Goal: Transaction & Acquisition: Download file/media

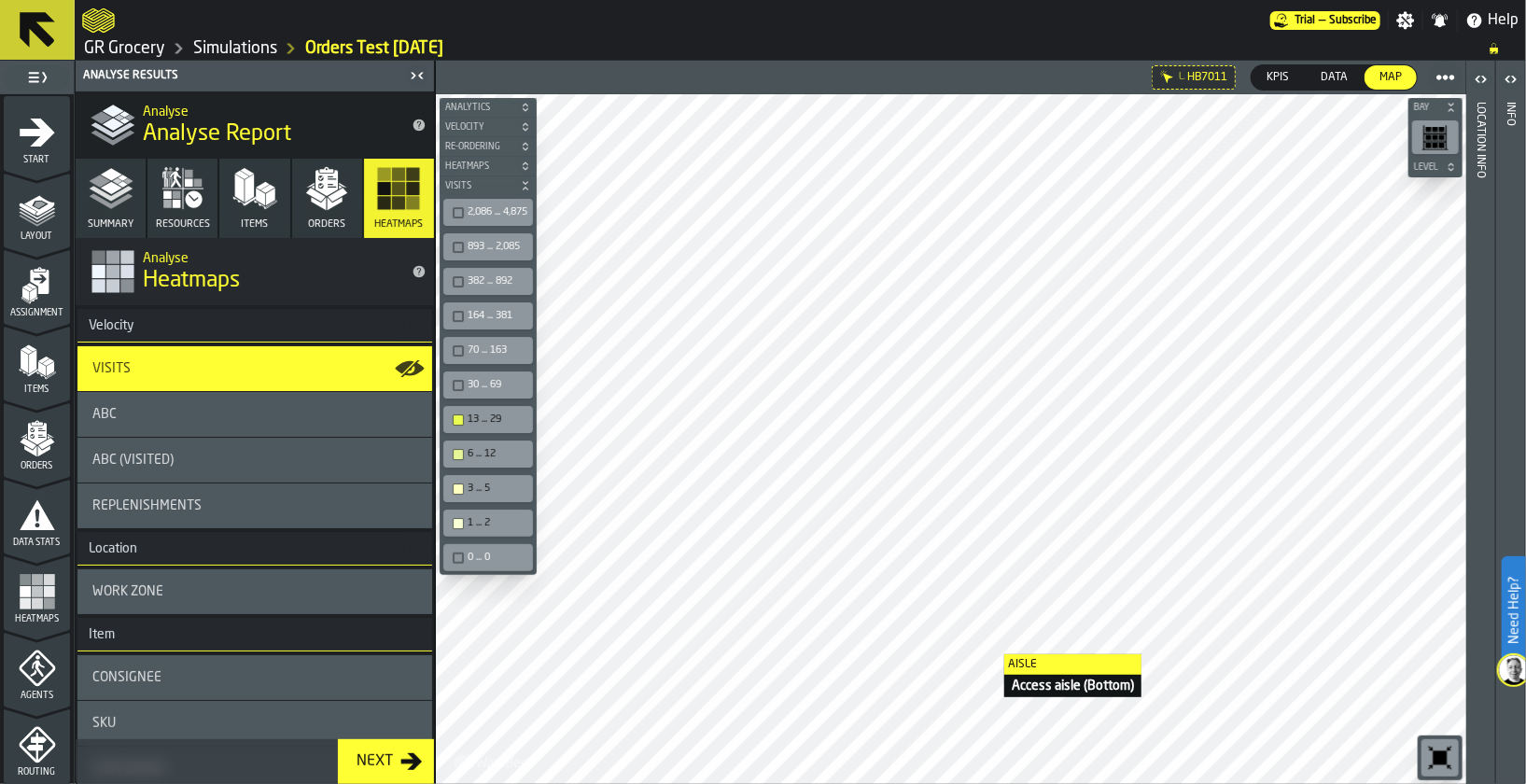
scroll to position [134, 0]
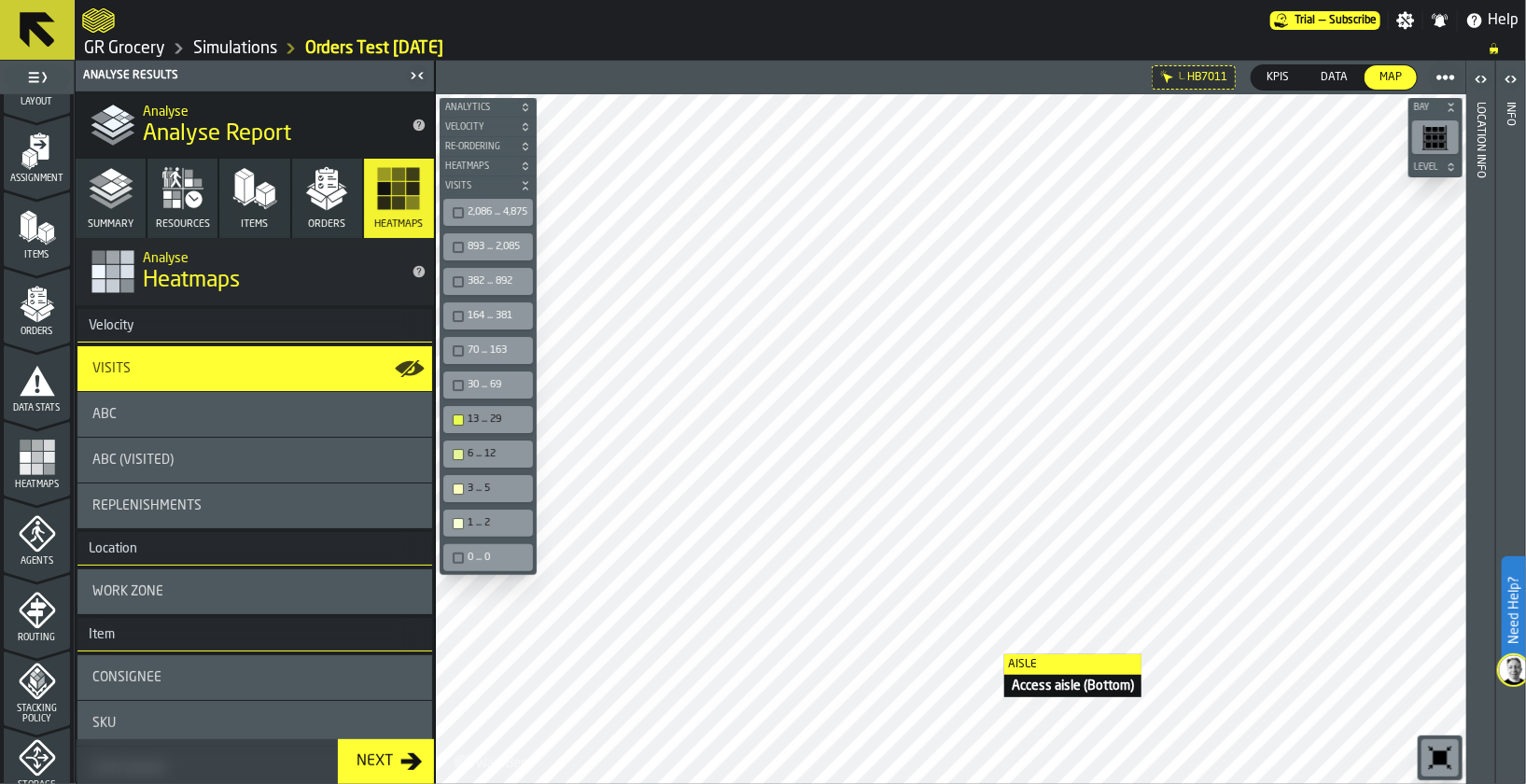
click at [245, 422] on div "ABC" at bounding box center [255, 414] width 354 height 45
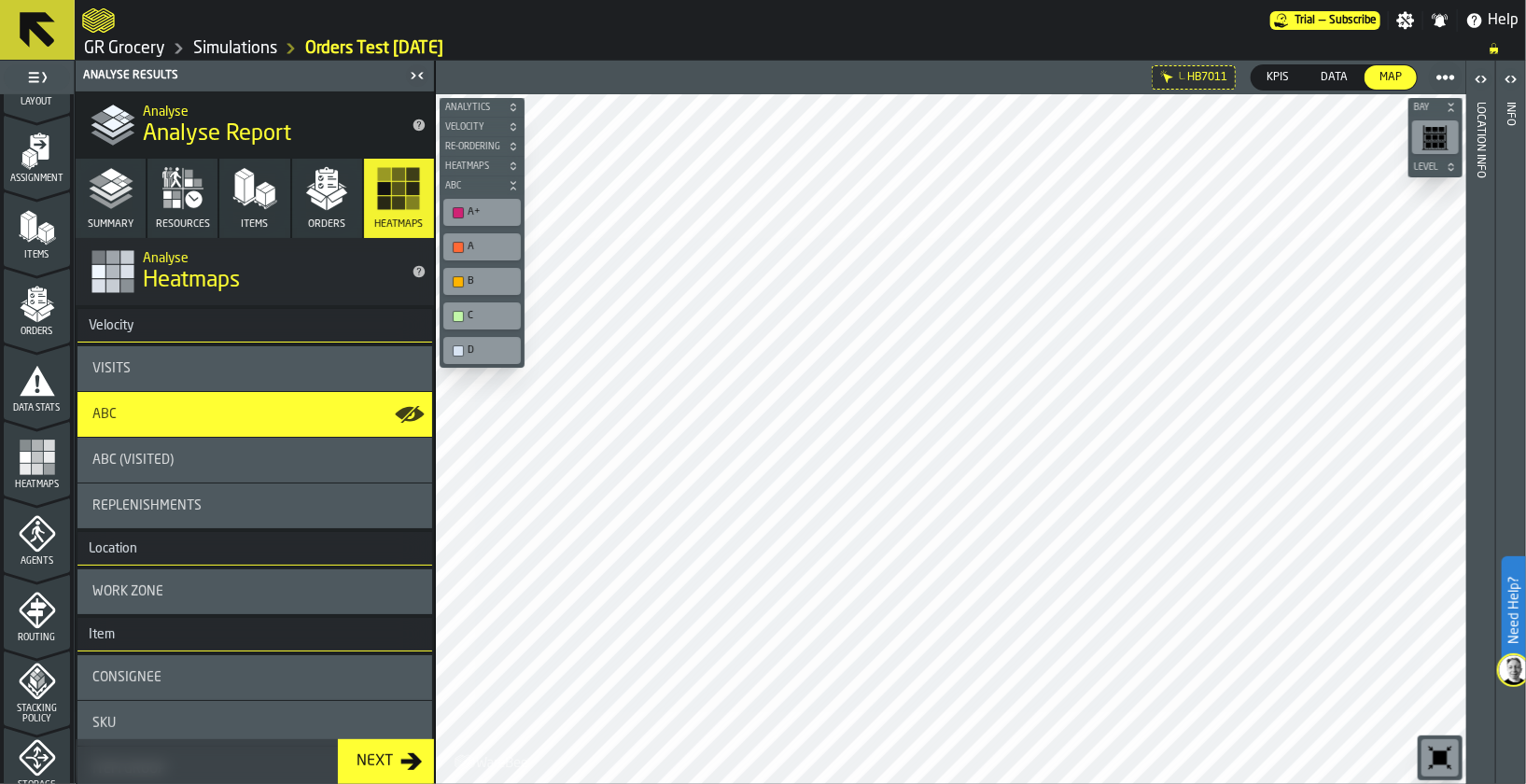
click at [512, 185] on icon "button-" at bounding box center [513, 186] width 11 height 11
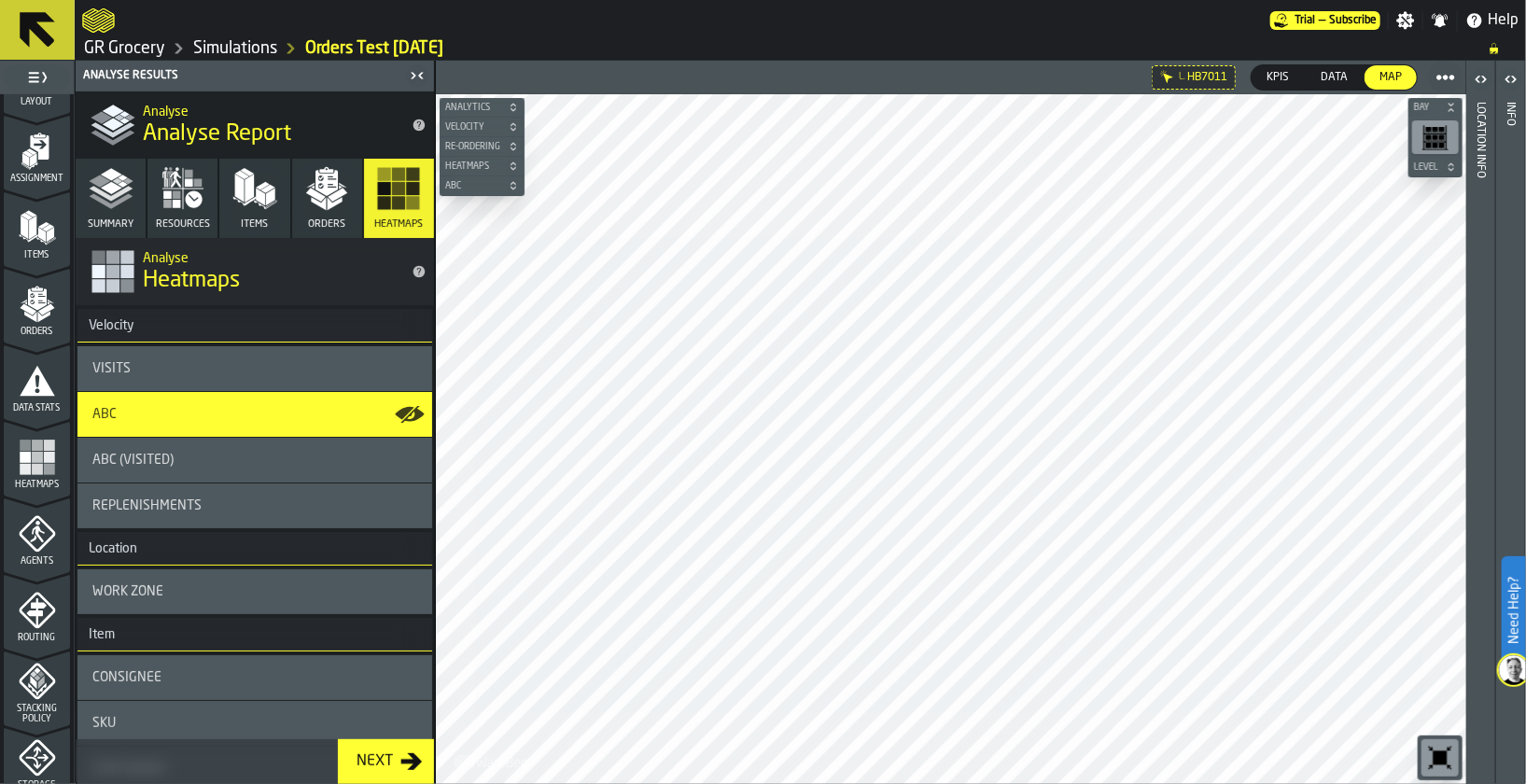
click at [512, 185] on icon "button-" at bounding box center [513, 186] width 11 height 11
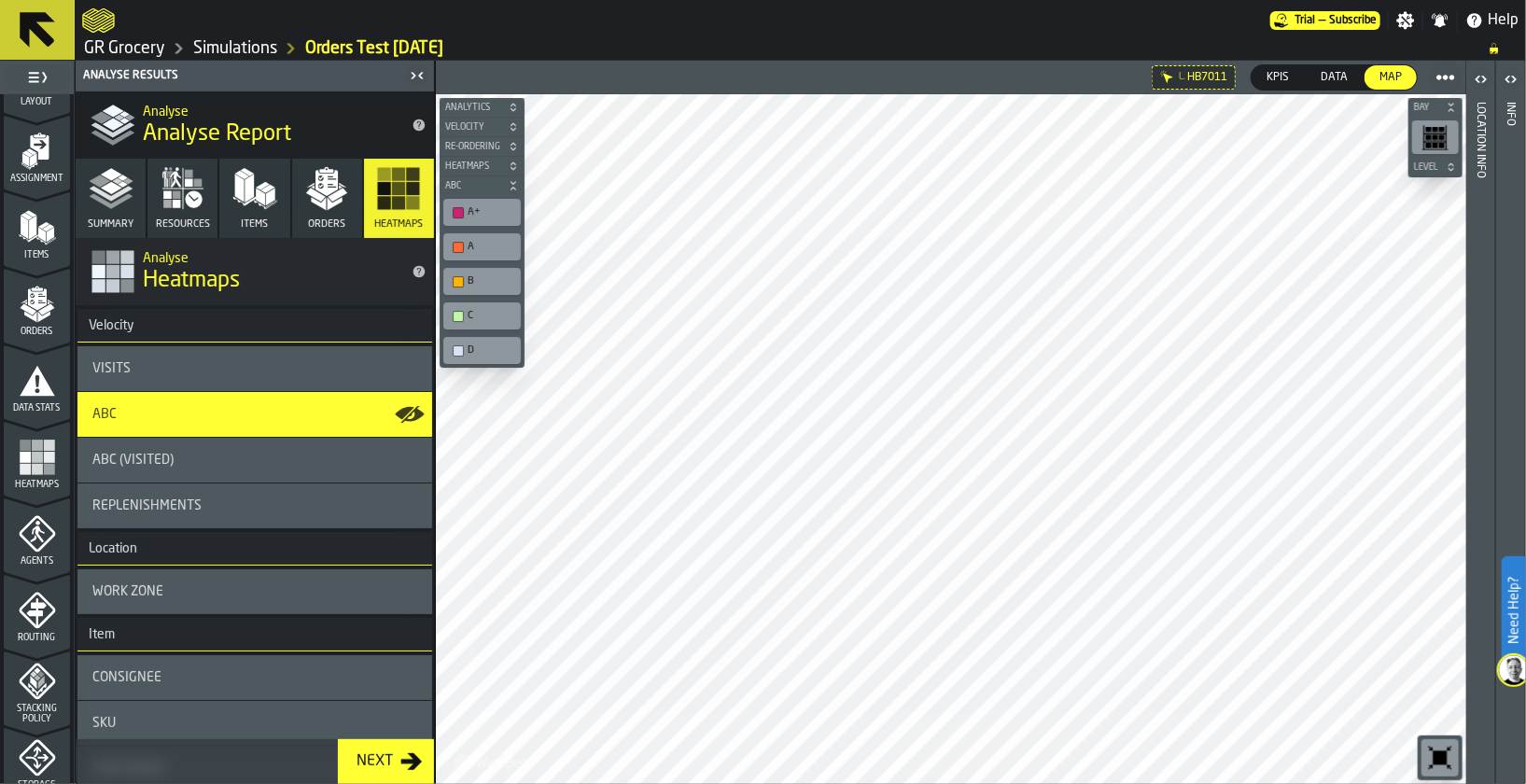
click at [512, 185] on icon "button-" at bounding box center [513, 186] width 11 height 11
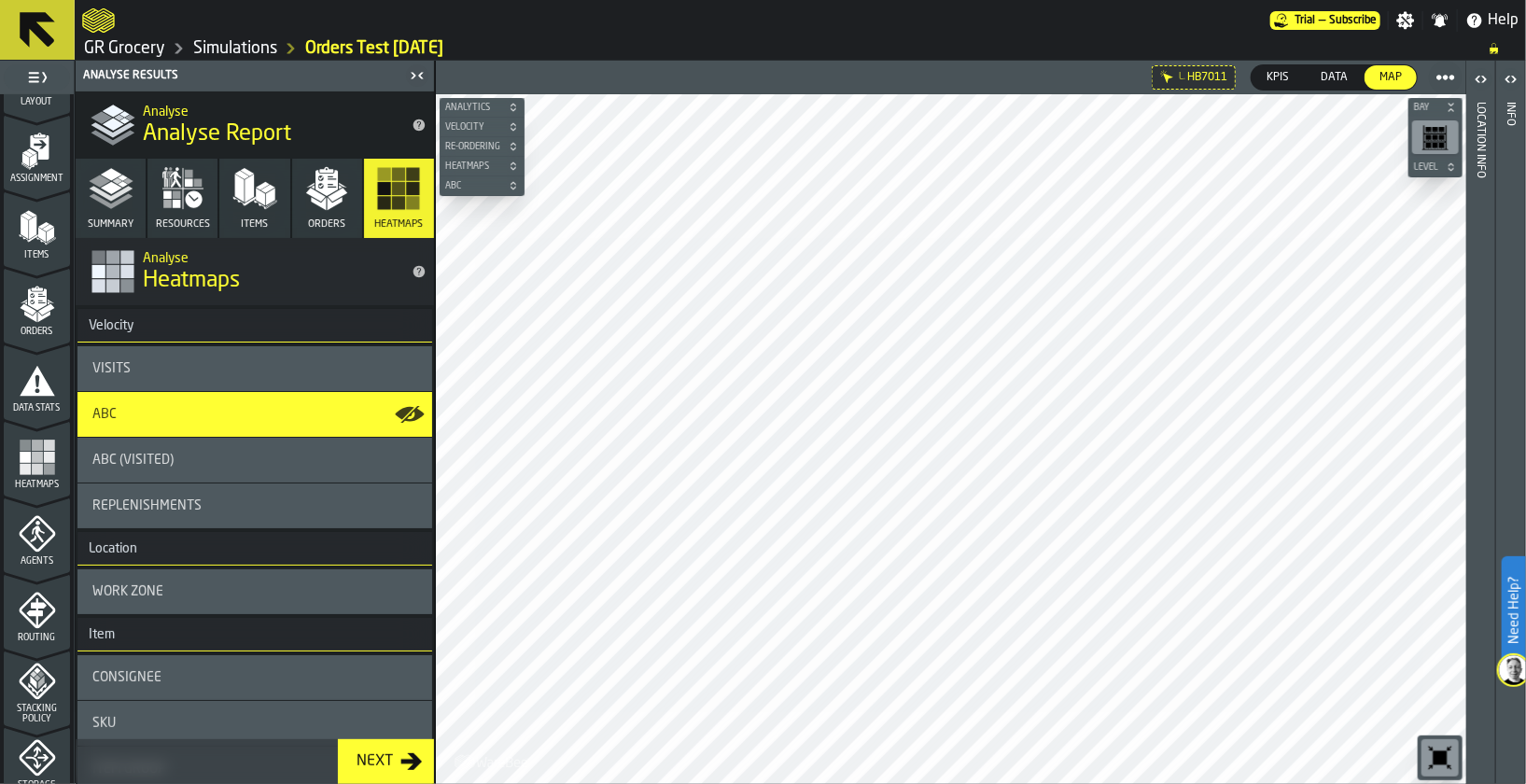
click at [1491, 505] on header "Location Info" at bounding box center [1481, 422] width 29 height 723
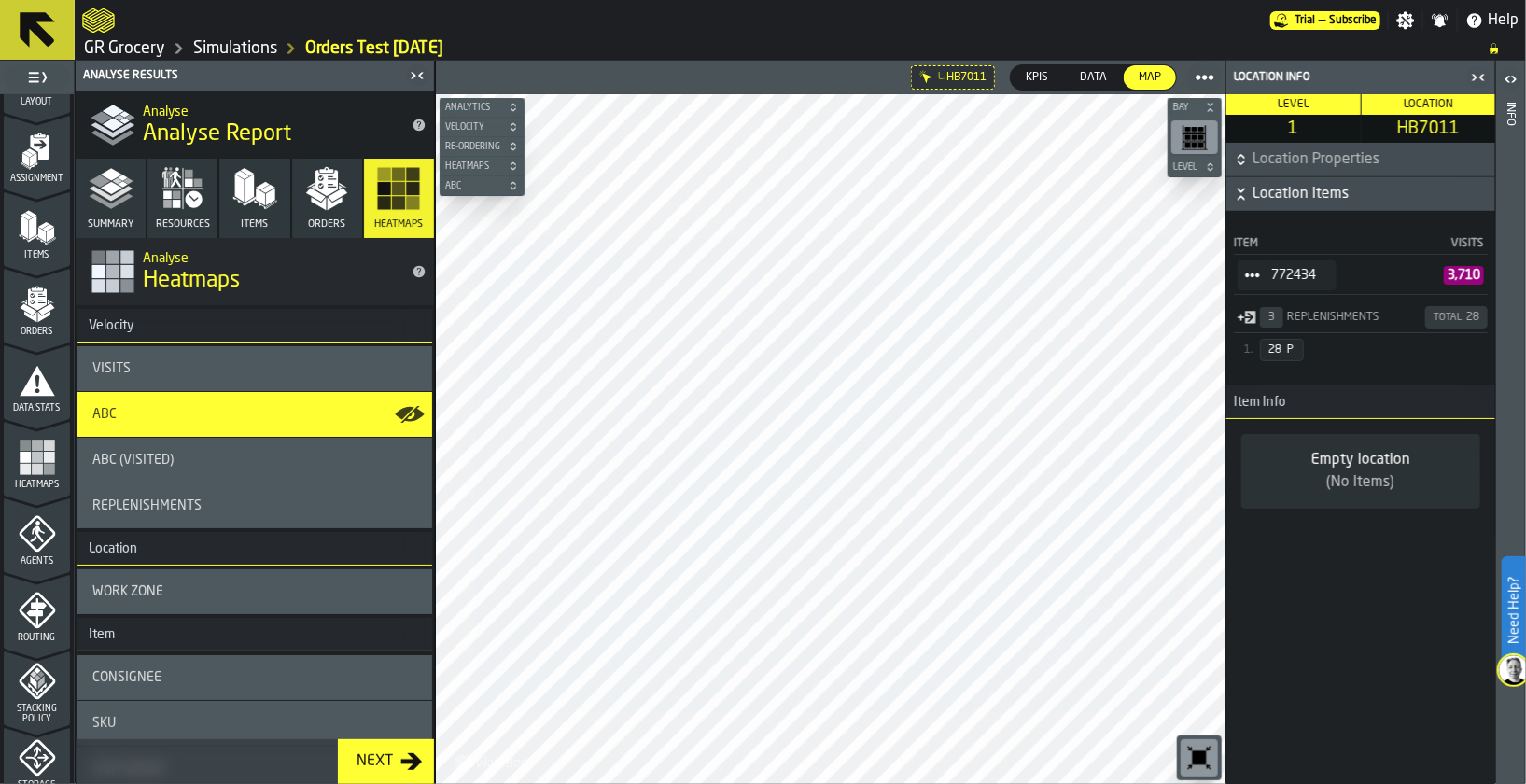
click at [1481, 71] on icon "button-toggle-Close me" at bounding box center [1479, 78] width 23 height 23
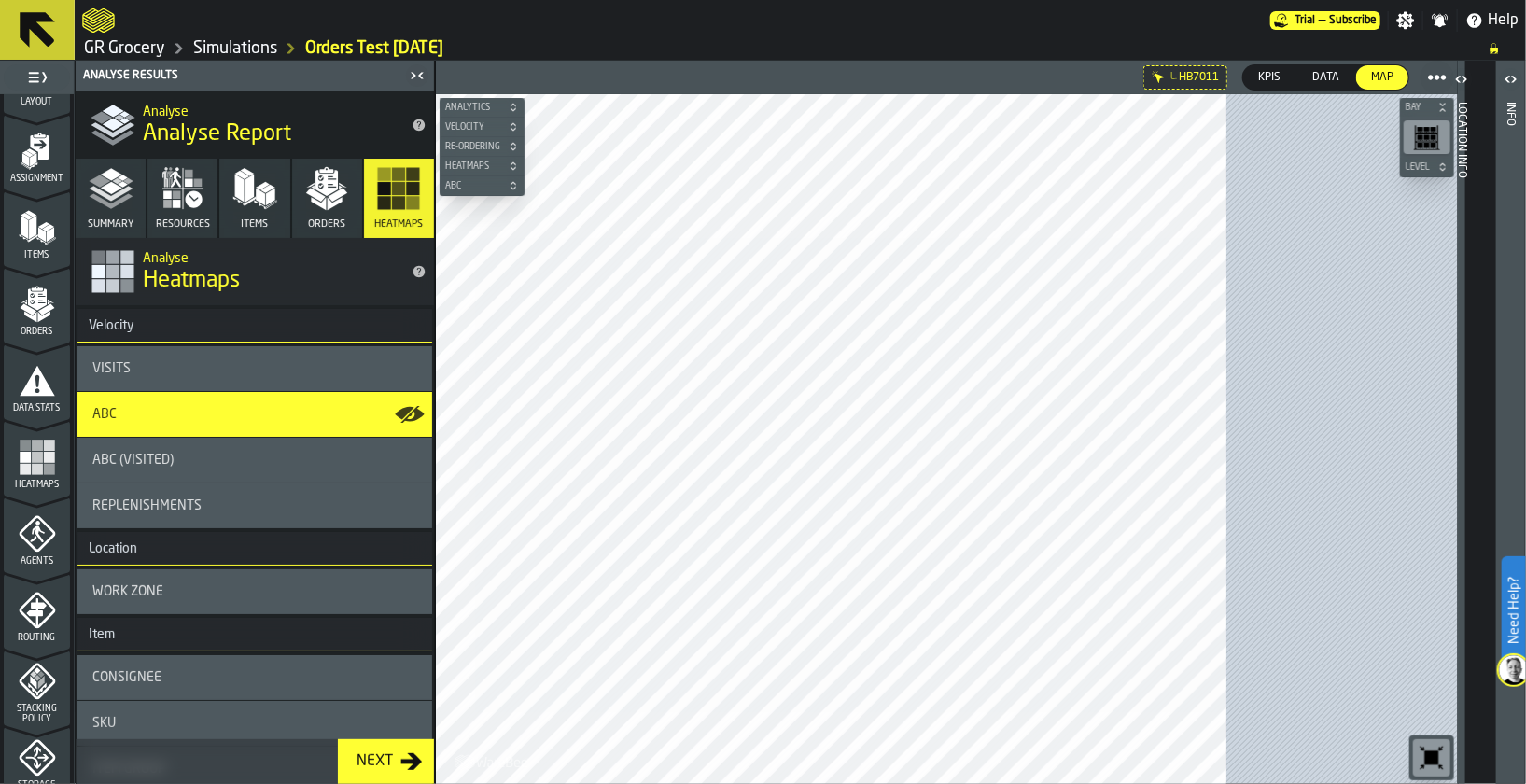
click at [493, 185] on span "ABC" at bounding box center [473, 186] width 63 height 10
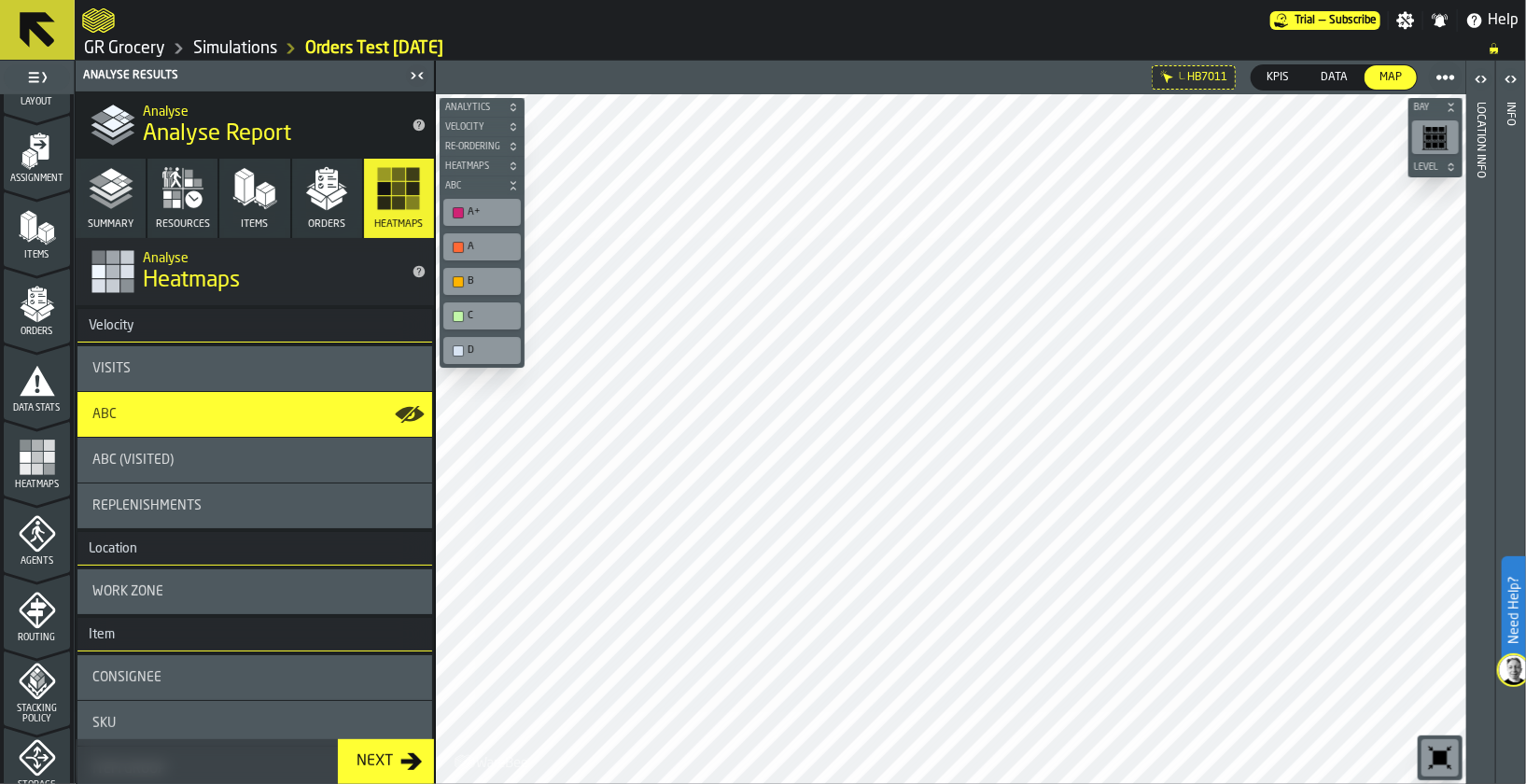
click at [470, 281] on div "B" at bounding box center [492, 281] width 47 height 12
click at [463, 306] on div "C" at bounding box center [482, 315] width 70 height 20
click at [468, 345] on div "D" at bounding box center [492, 350] width 47 height 12
click at [483, 243] on div "A" at bounding box center [492, 246] width 47 height 12
click at [111, 203] on polyline "button" at bounding box center [111, 201] width 44 height 15
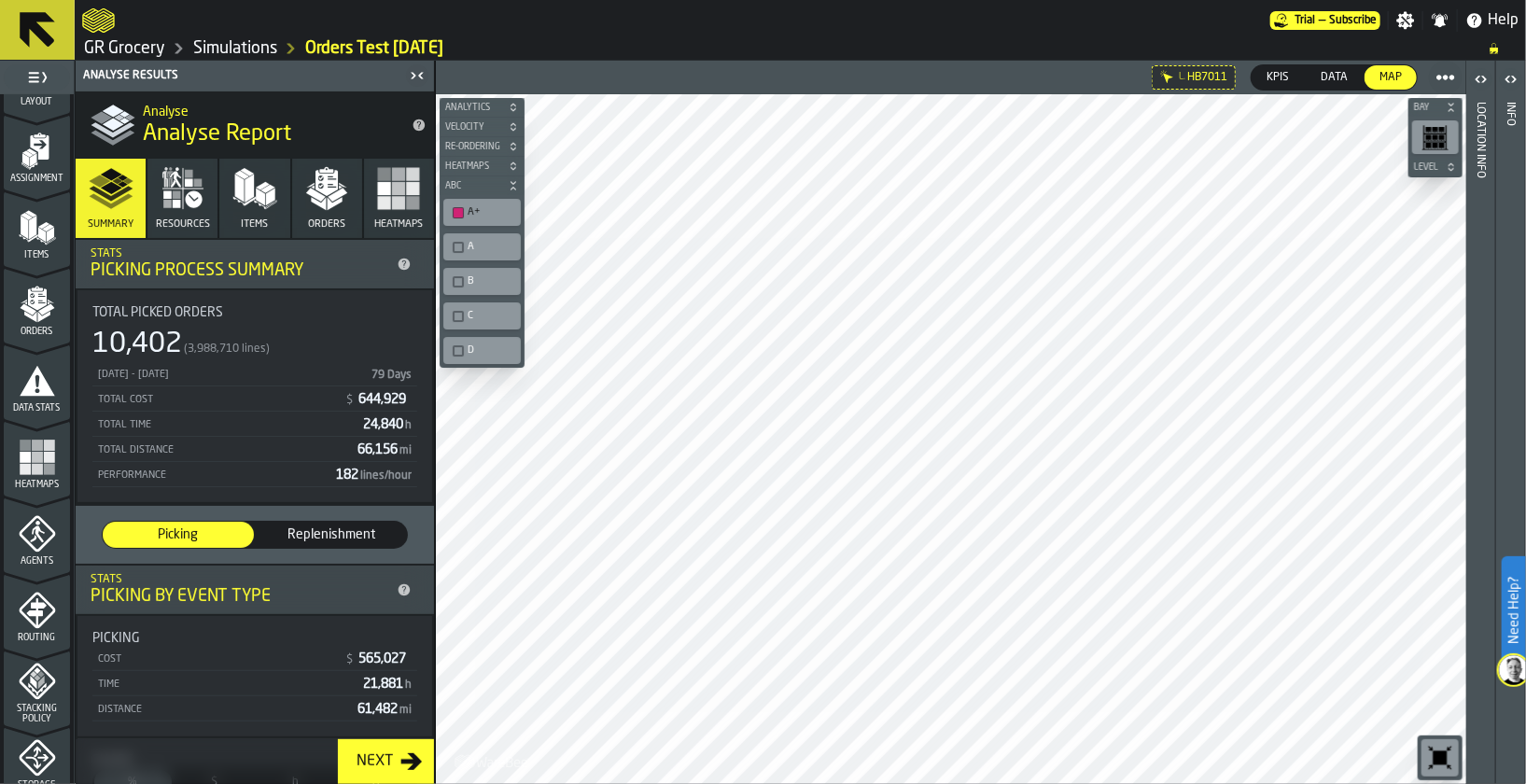
click at [319, 187] on icon "button" at bounding box center [327, 183] width 23 height 27
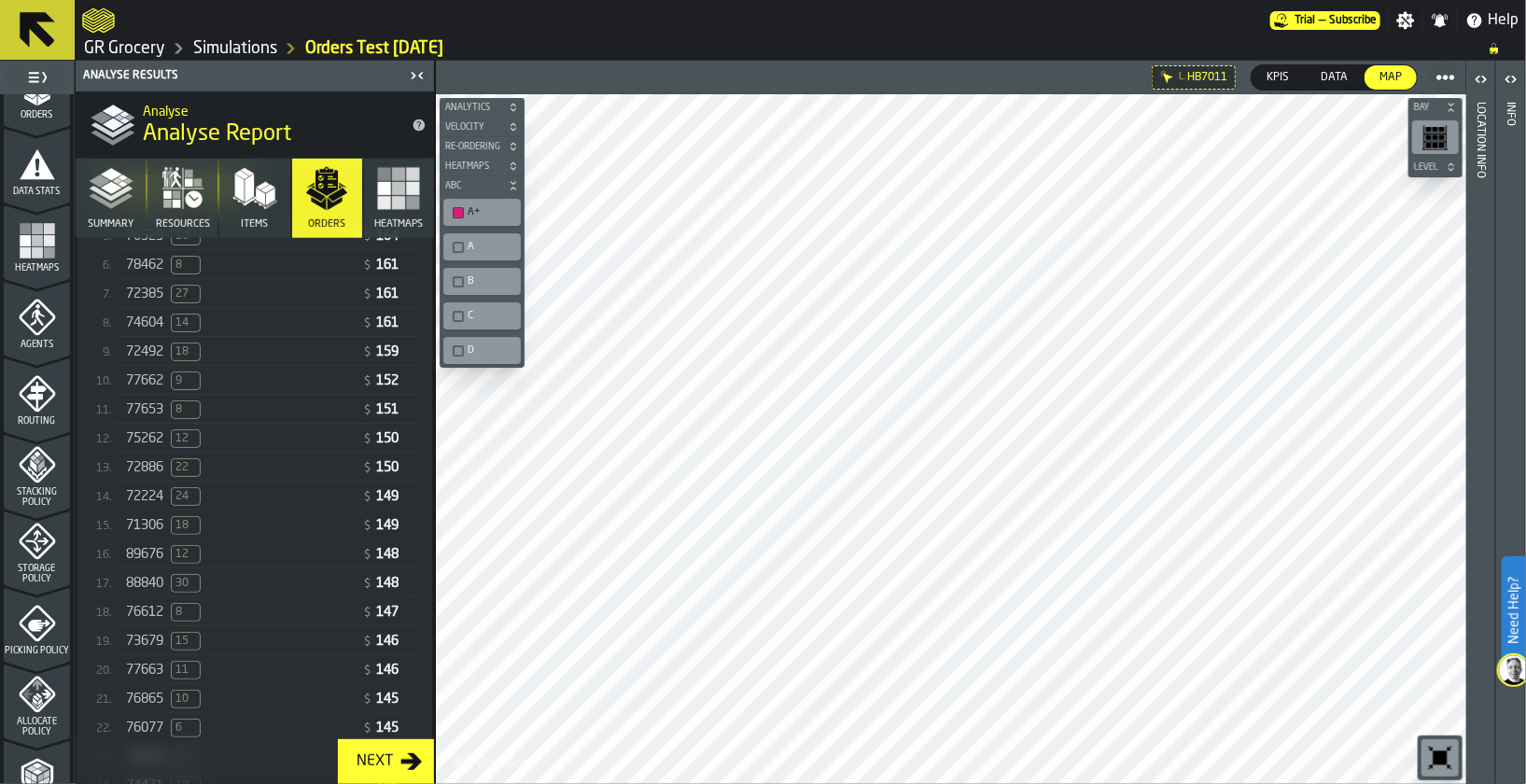
scroll to position [339, 0]
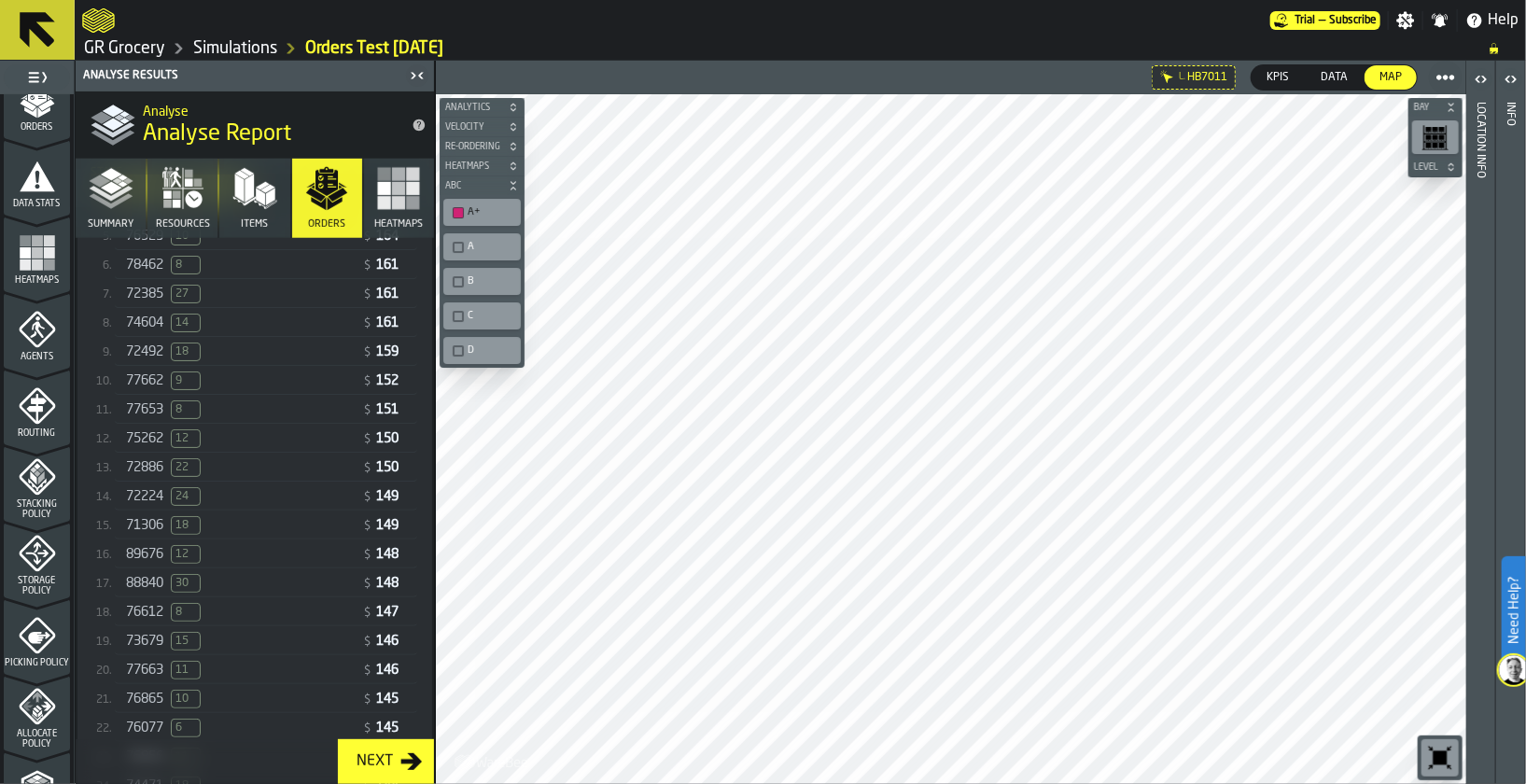
click at [240, 209] on icon "button" at bounding box center [254, 187] width 45 height 45
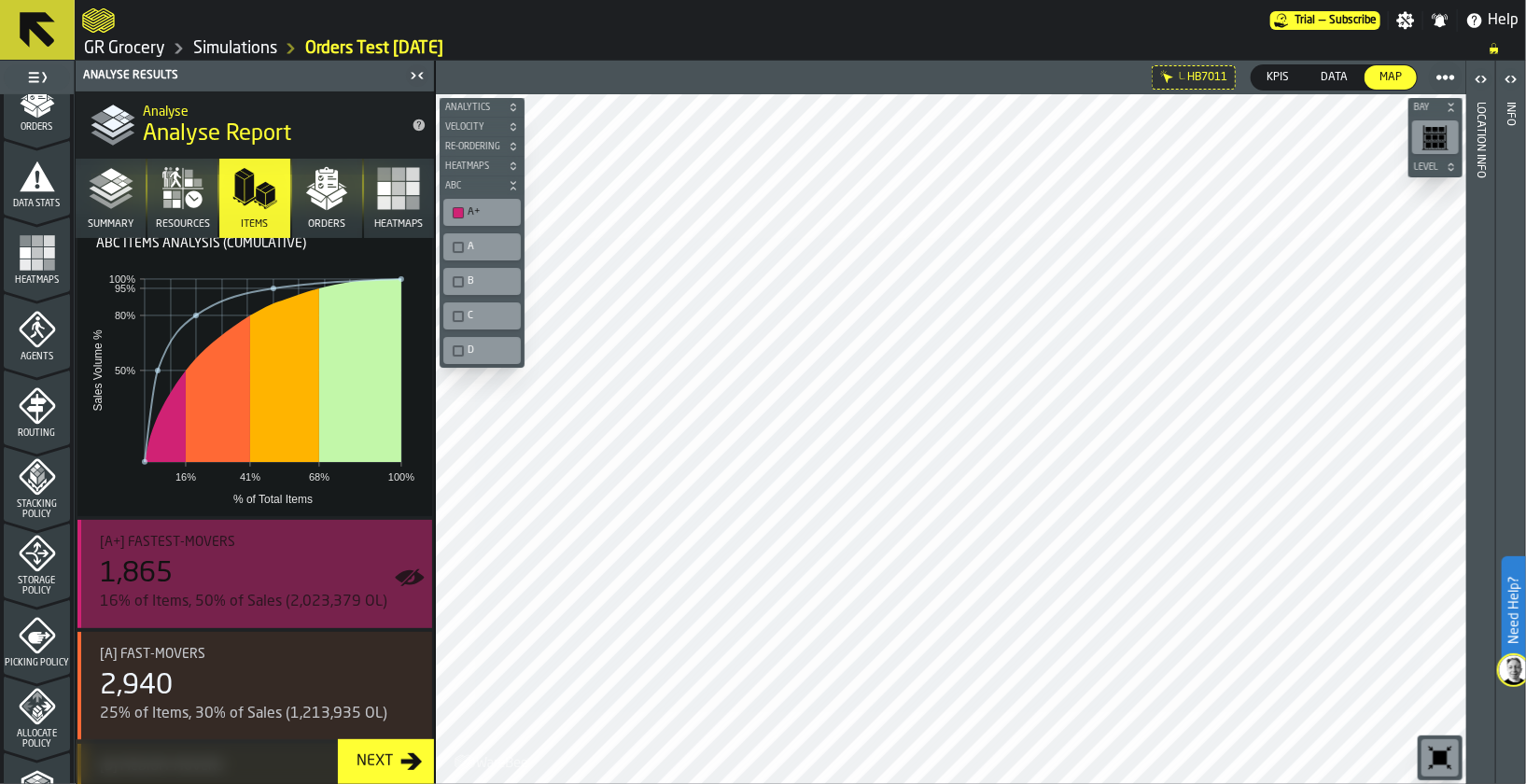
scroll to position [134, 0]
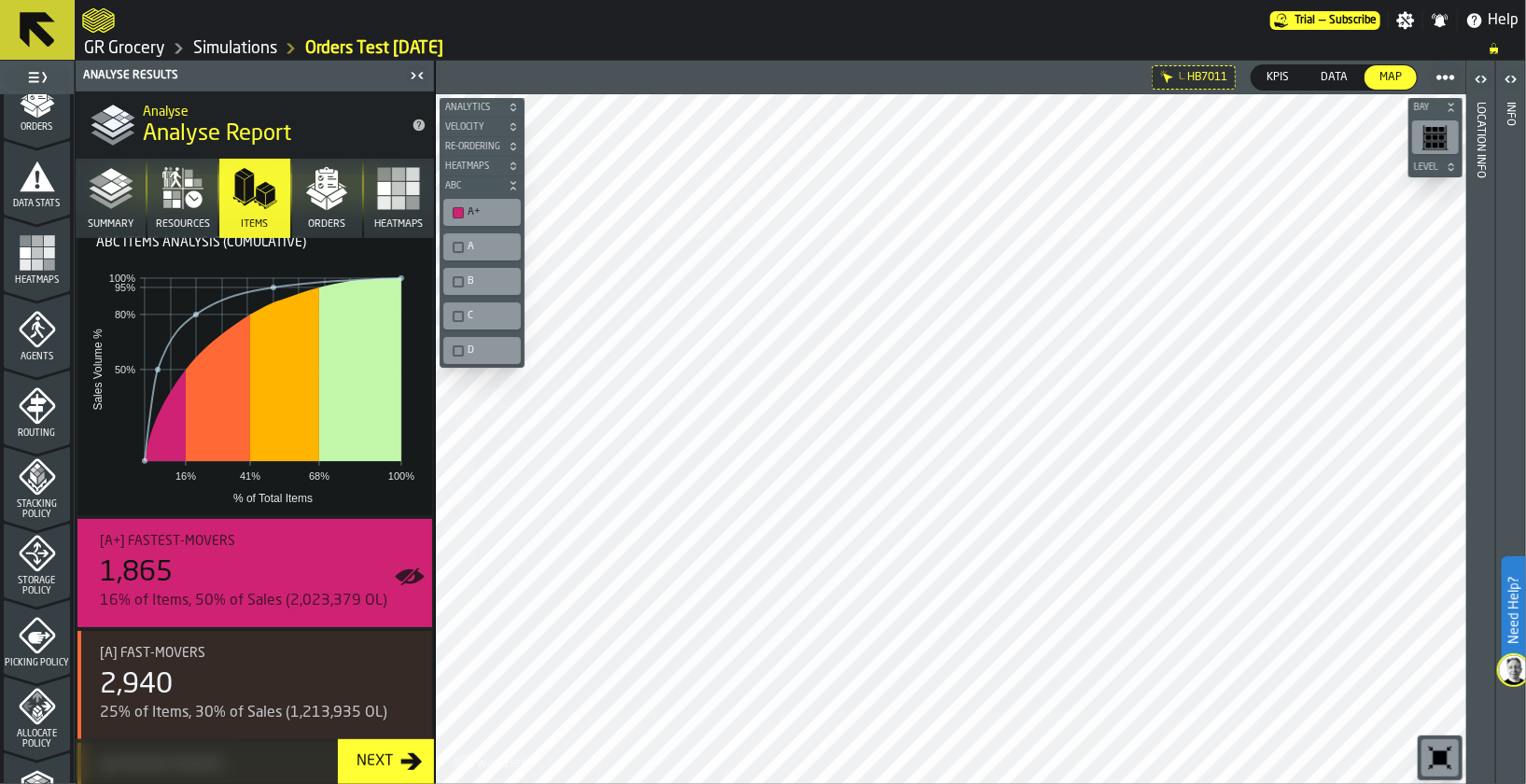
click at [407, 199] on rect "button" at bounding box center [414, 203] width 13 height 13
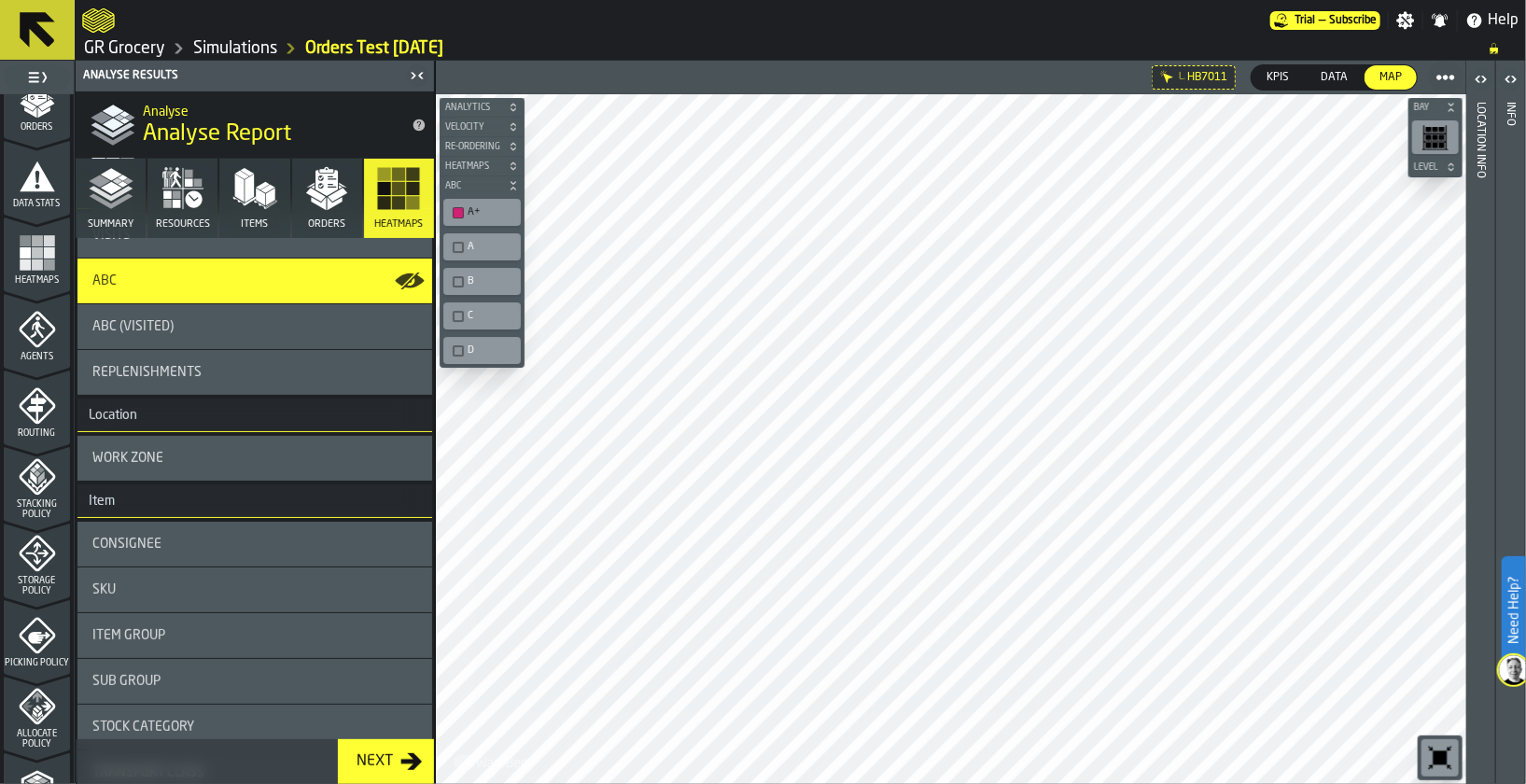
click at [494, 165] on span "Heatmaps" at bounding box center [473, 166] width 63 height 10
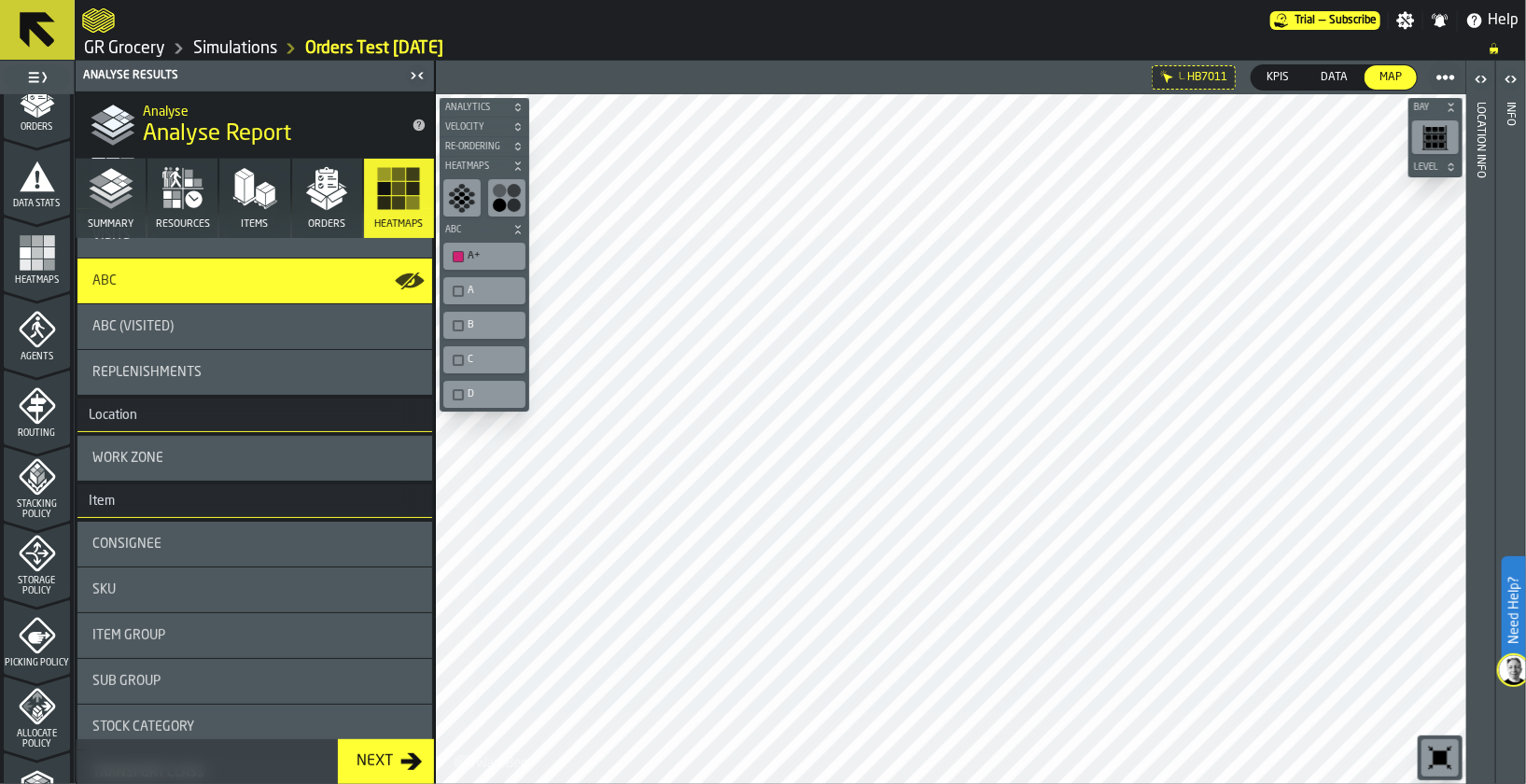
click at [509, 167] on span "button-" at bounding box center [518, 166] width 19 height 11
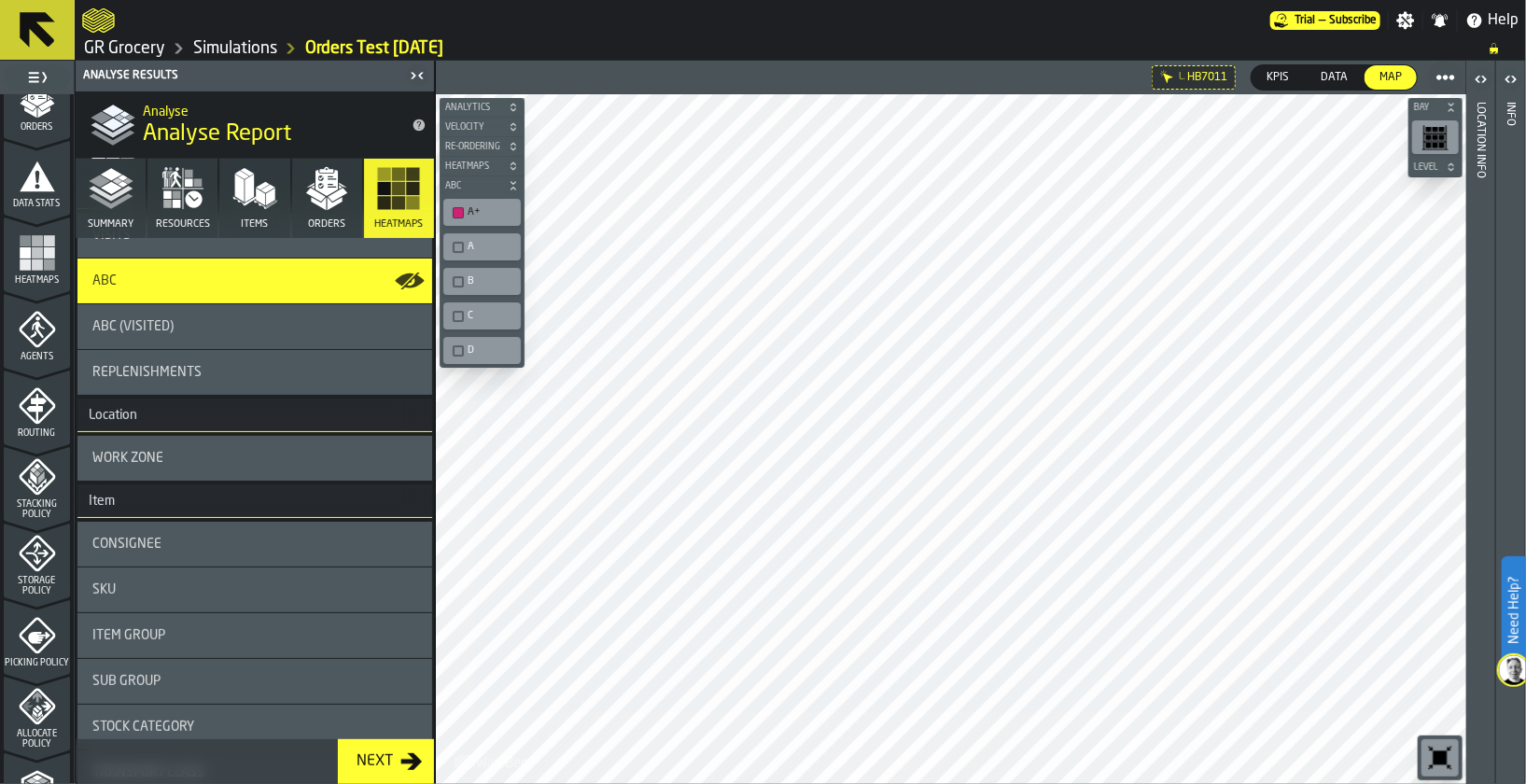
scroll to position [0, 0]
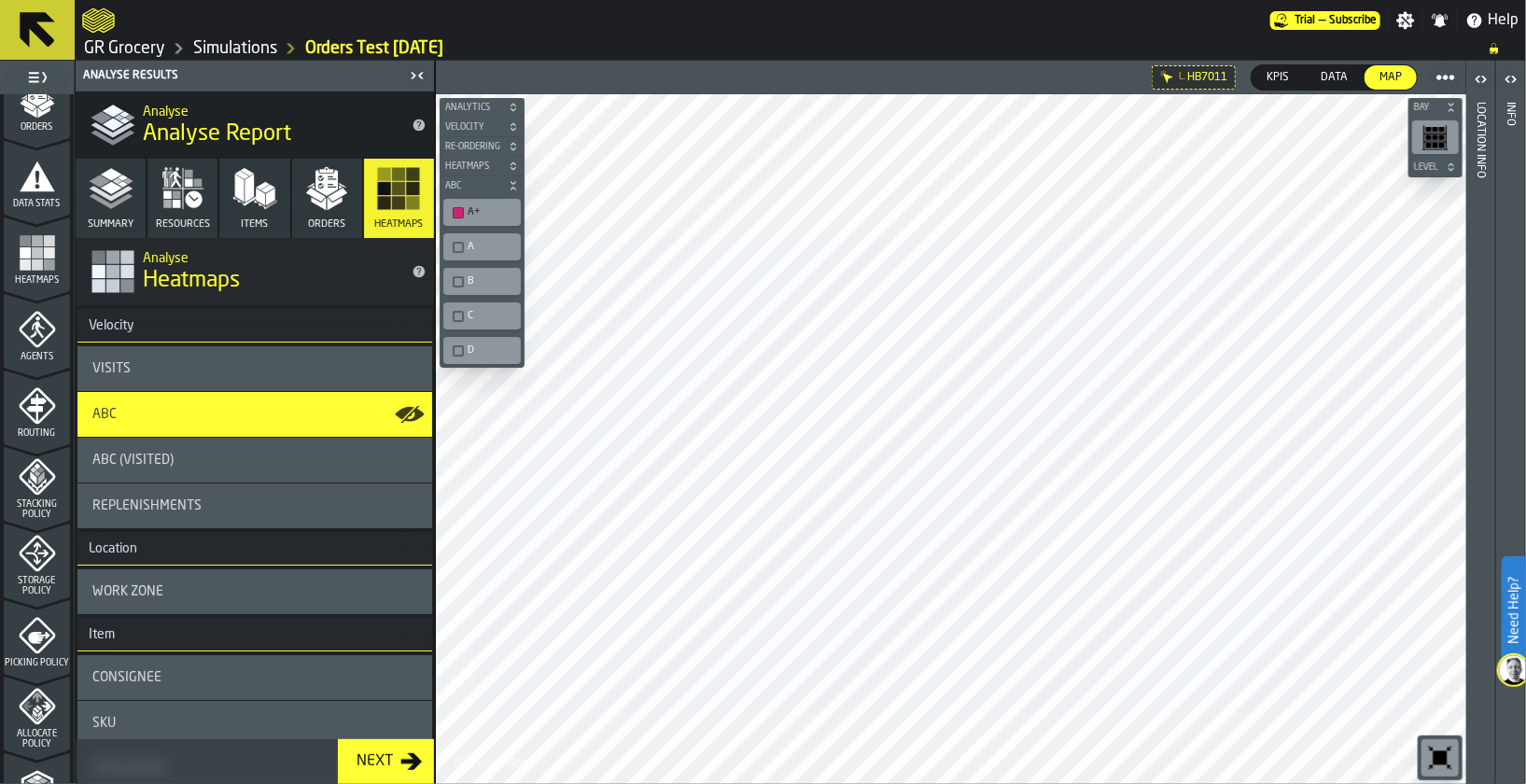
click at [244, 361] on div "Visits" at bounding box center [255, 368] width 325 height 15
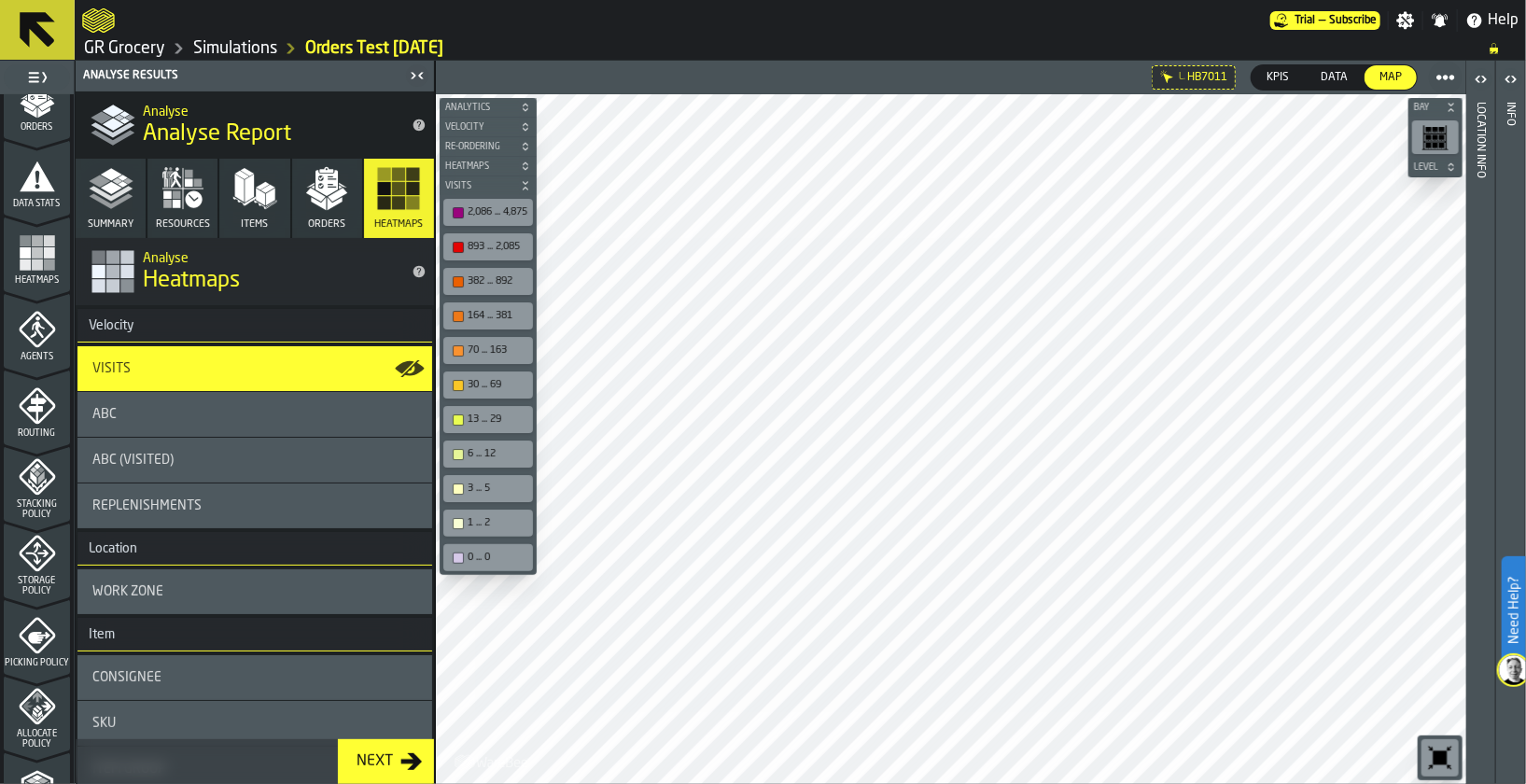
click at [499, 207] on div "2,086 ... 4,875" at bounding box center [497, 212] width 60 height 12
click at [487, 244] on div "893 ... 2,085" at bounding box center [497, 246] width 60 height 12
click at [487, 283] on div "382 ... 892" at bounding box center [497, 281] width 60 height 12
click at [482, 315] on div "164 ... 381" at bounding box center [497, 315] width 60 height 12
click at [502, 238] on div "893 ... 2,085" at bounding box center [488, 246] width 82 height 20
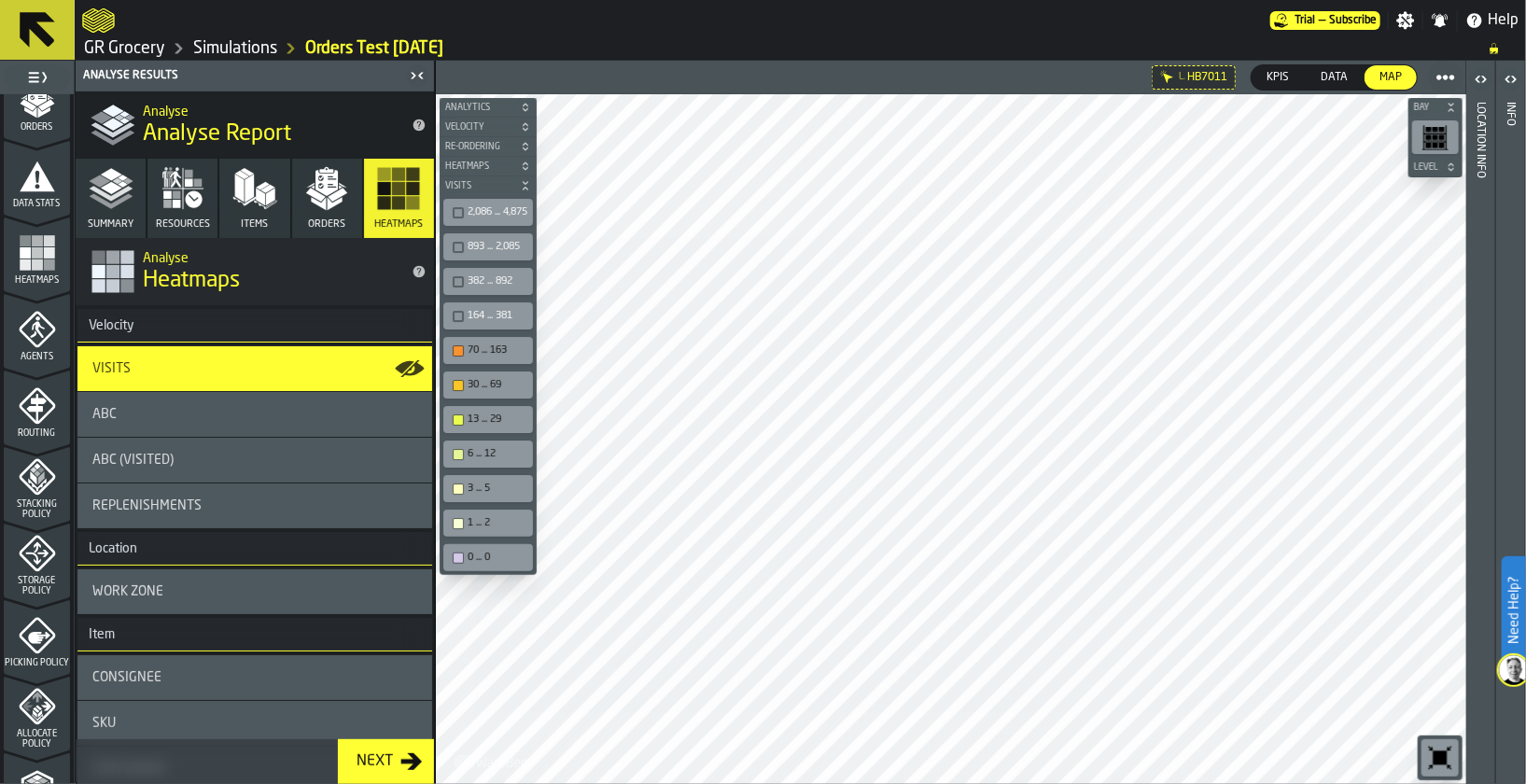
click at [486, 354] on div "70 ... 163" at bounding box center [488, 350] width 82 height 20
click at [486, 389] on div "30 ... 69" at bounding box center [488, 384] width 82 height 20
click at [483, 424] on div "13 ... 29" at bounding box center [488, 419] width 82 height 20
click at [481, 453] on div "6 ... 12" at bounding box center [497, 454] width 60 height 12
click at [531, 186] on icon "button-" at bounding box center [526, 186] width 11 height 11
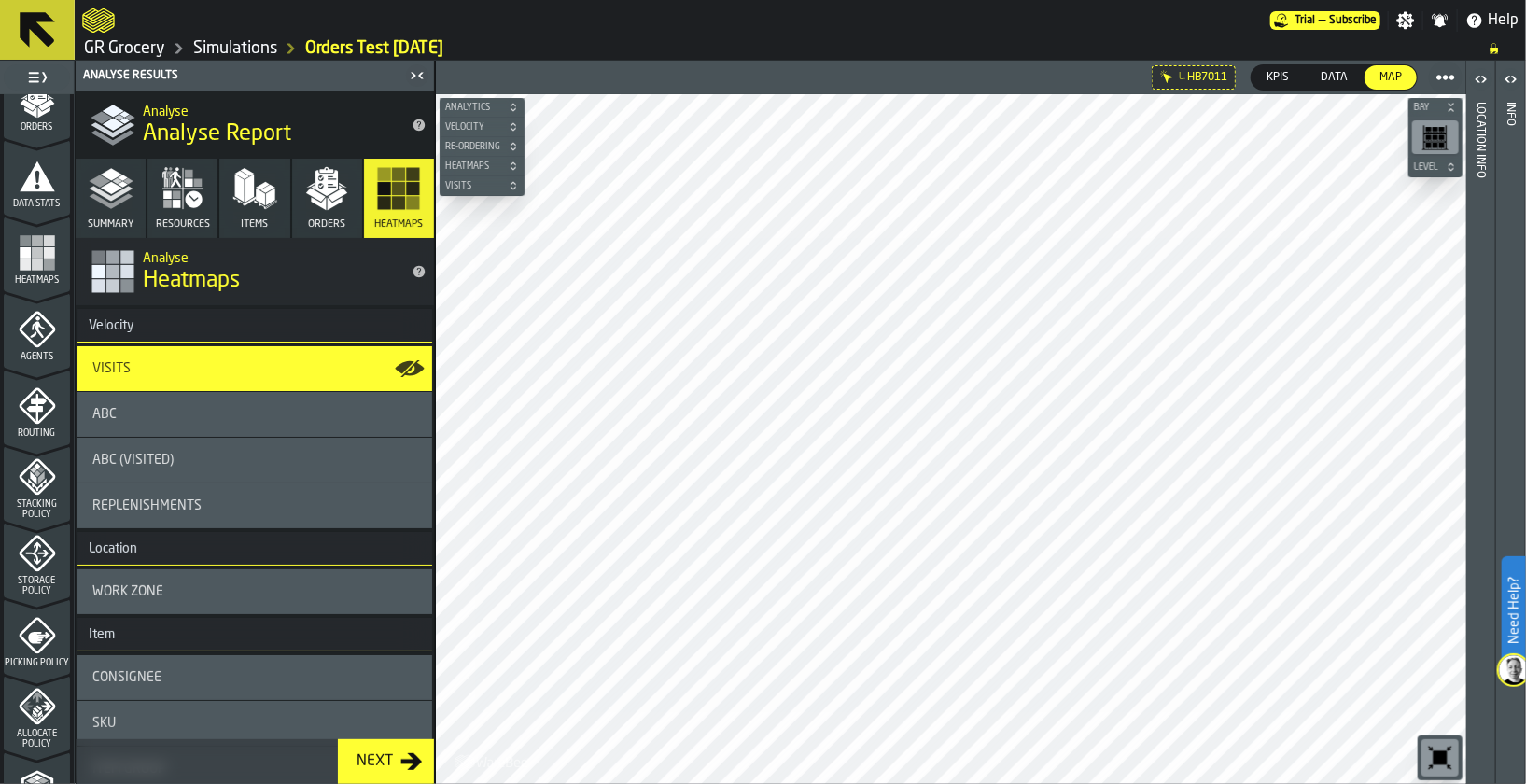
click at [514, 184] on icon "button-" at bounding box center [513, 186] width 11 height 11
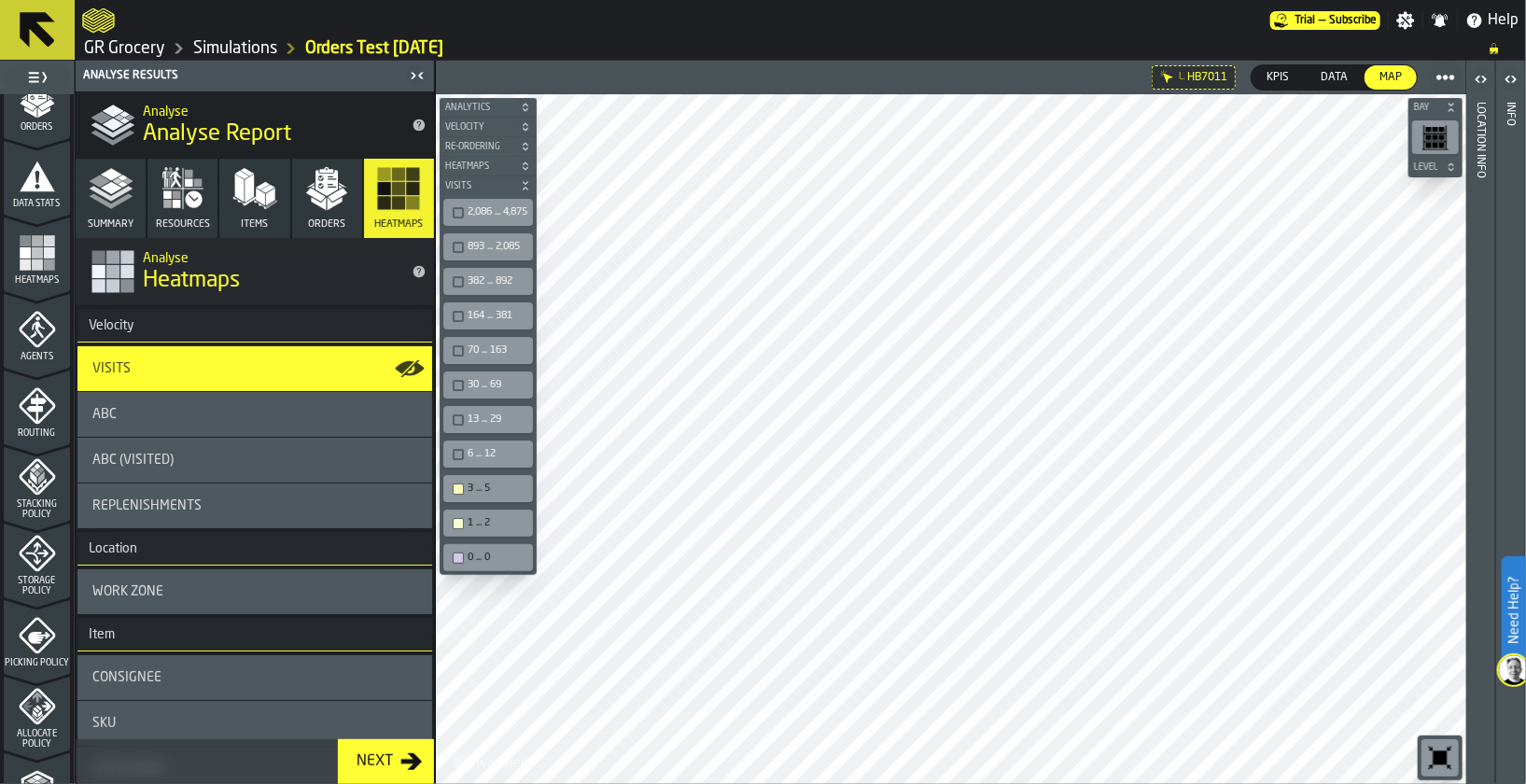
click at [479, 474] on div "3 ... 5" at bounding box center [488, 488] width 90 height 27
click at [480, 517] on div "1 ... 2" at bounding box center [497, 523] width 60 height 12
click at [476, 482] on div "3 ... 5" at bounding box center [497, 488] width 60 height 12
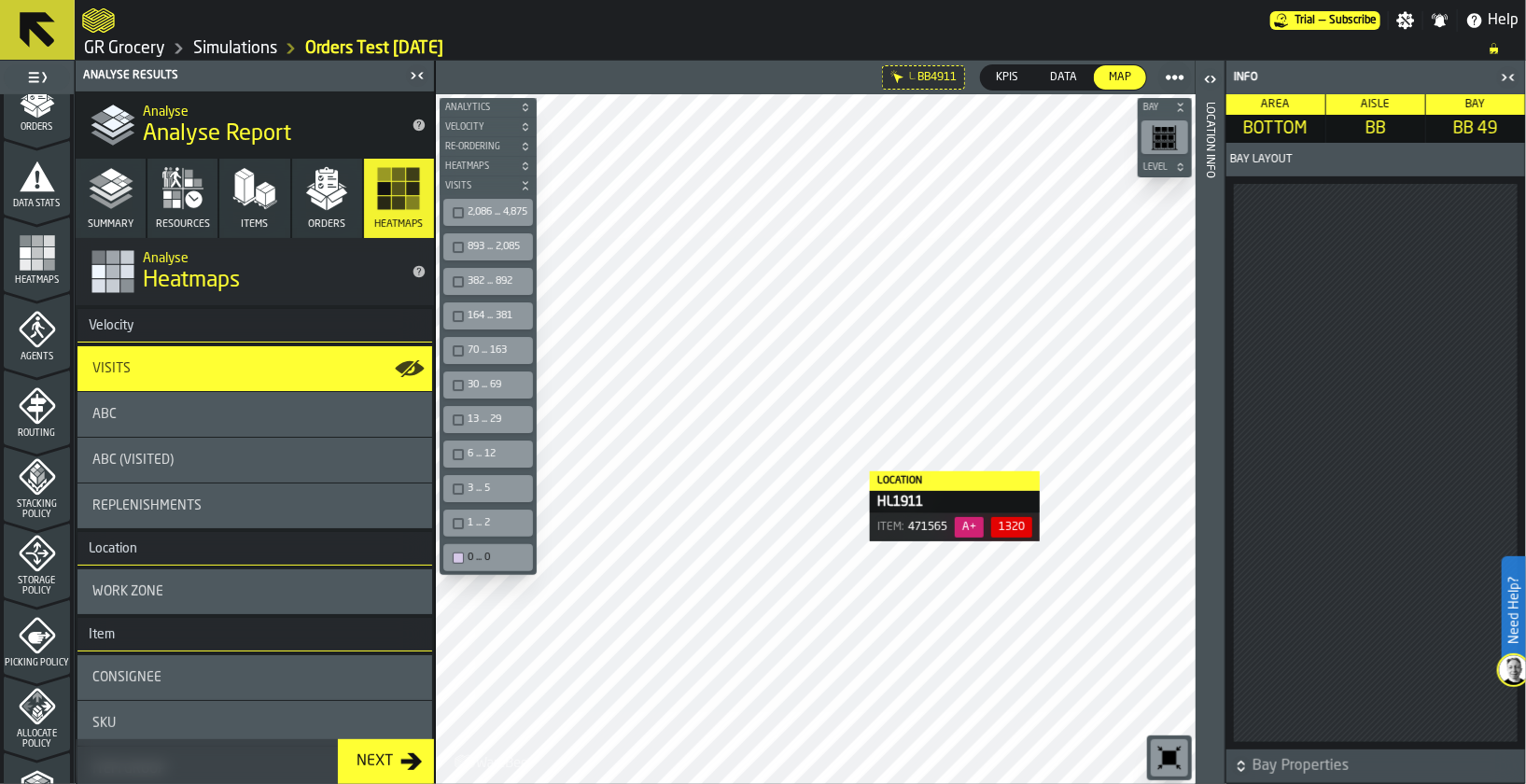
click at [1513, 75] on icon "button-toggle-Close me" at bounding box center [1508, 78] width 23 height 23
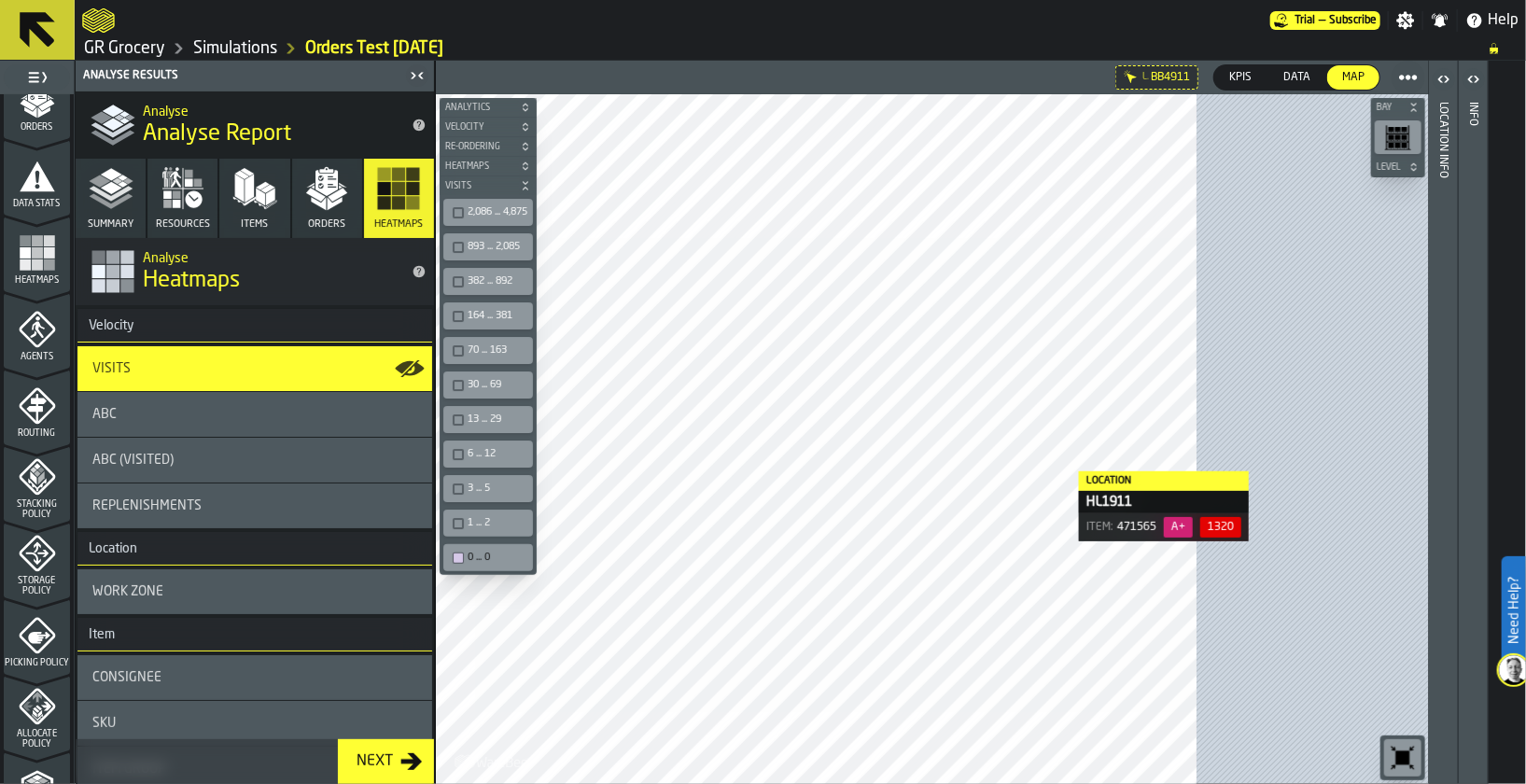
click at [458, 518] on div "button-toolbar-undefined" at bounding box center [458, 524] width 11 height 11
click at [455, 486] on div "button-toolbar-undefined" at bounding box center [458, 489] width 11 height 11
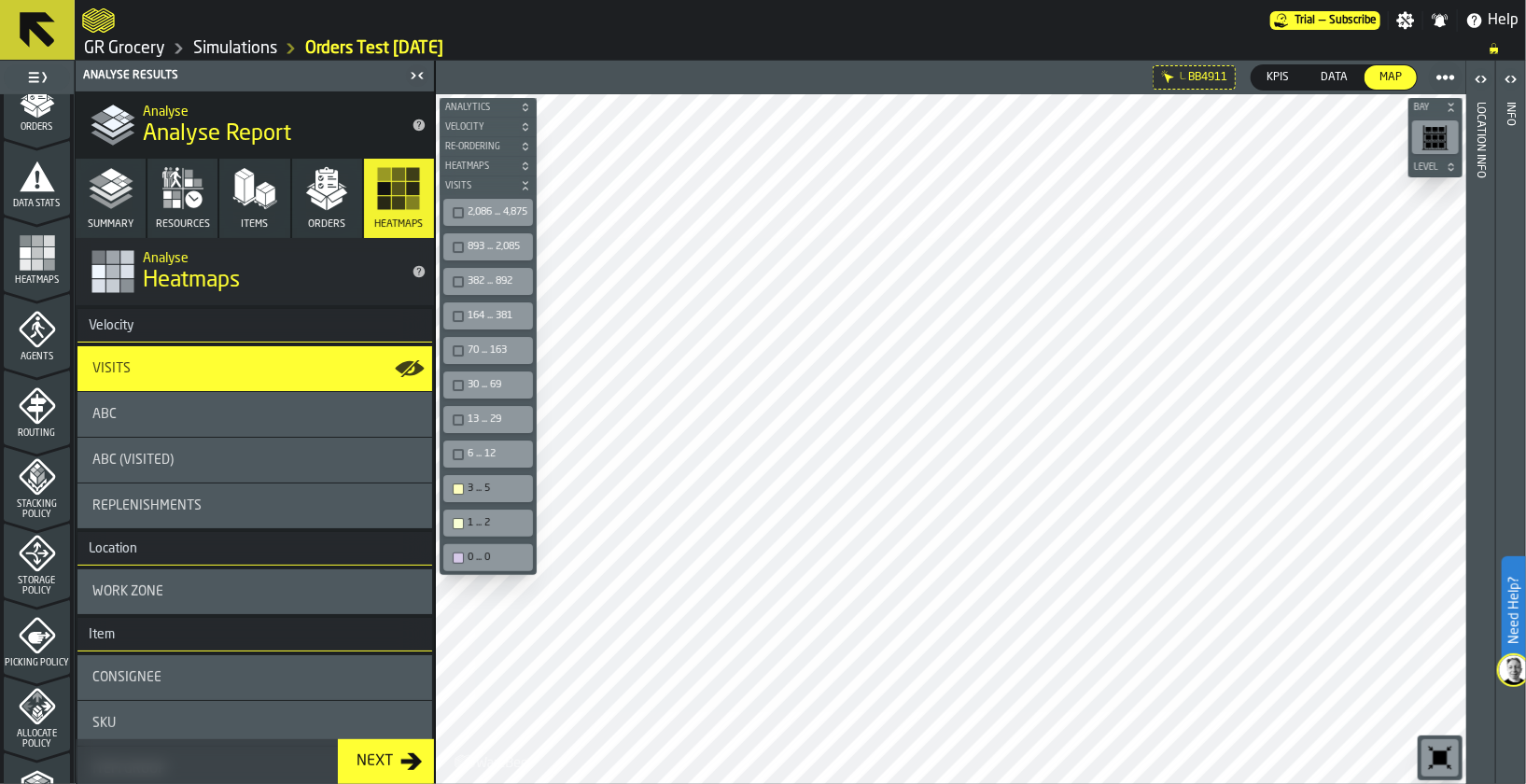
click at [528, 182] on icon "button-" at bounding box center [525, 183] width 5 height 4
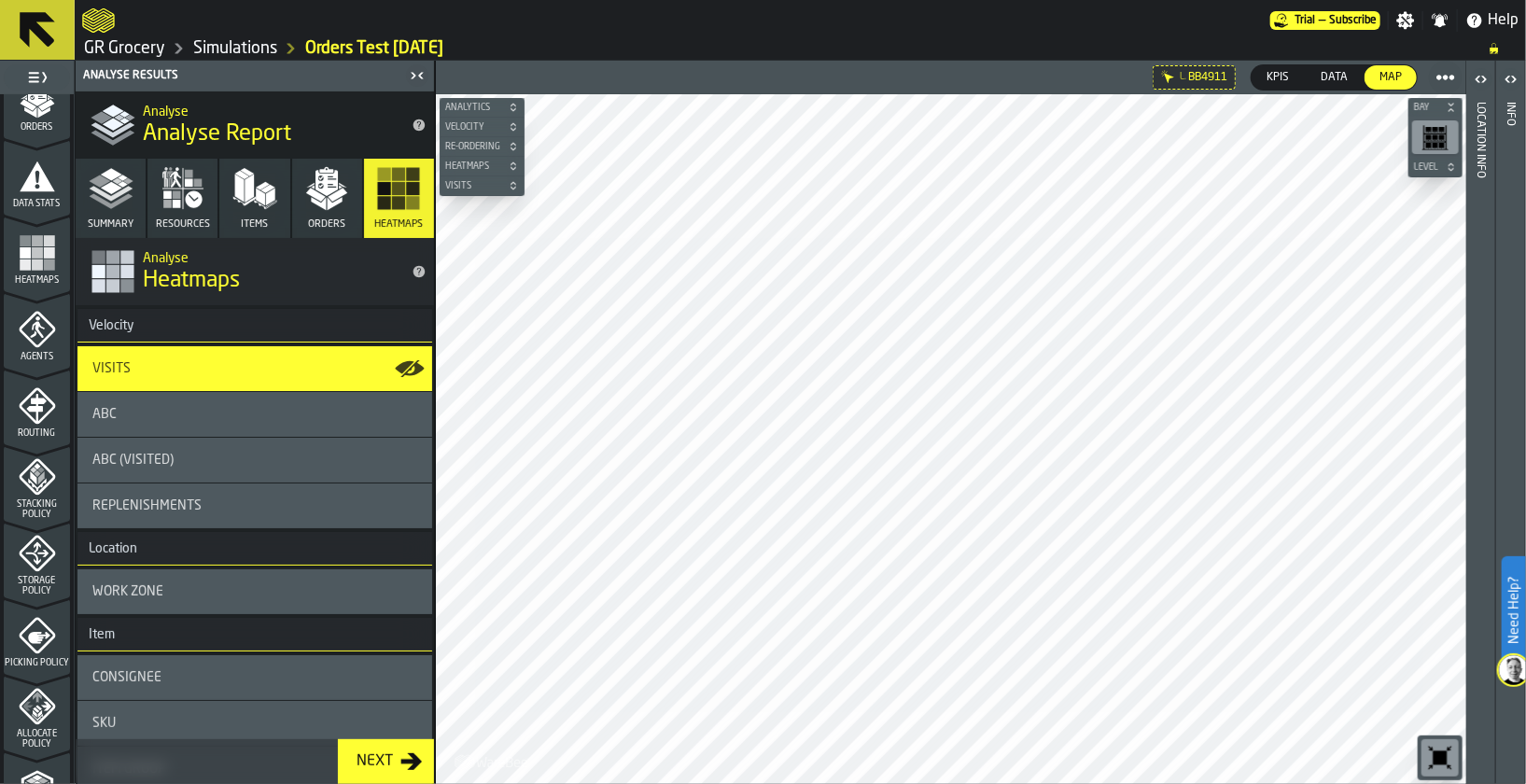
click at [195, 428] on div "ABC" at bounding box center [255, 414] width 354 height 45
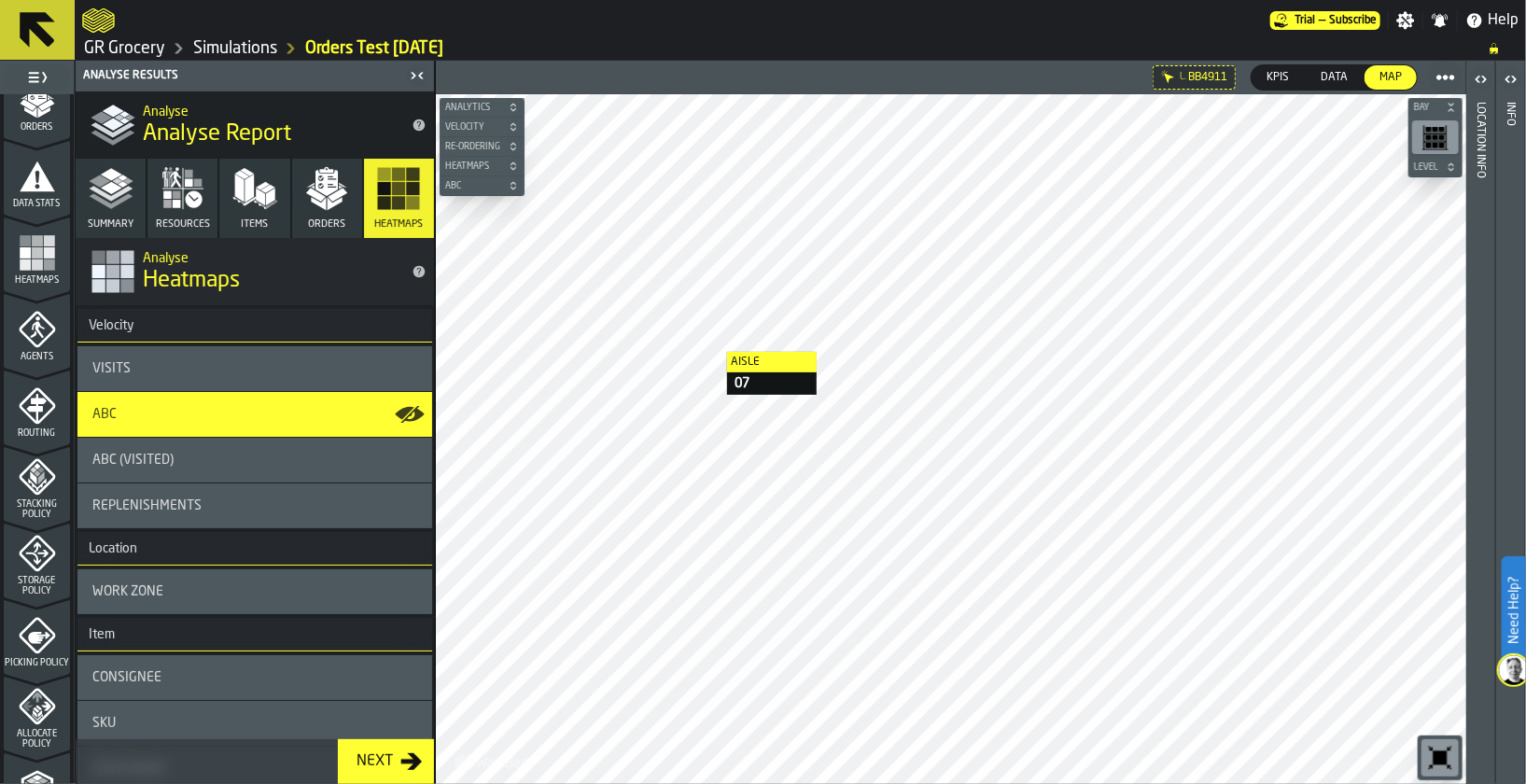
click at [474, 185] on span "ABC" at bounding box center [473, 186] width 63 height 10
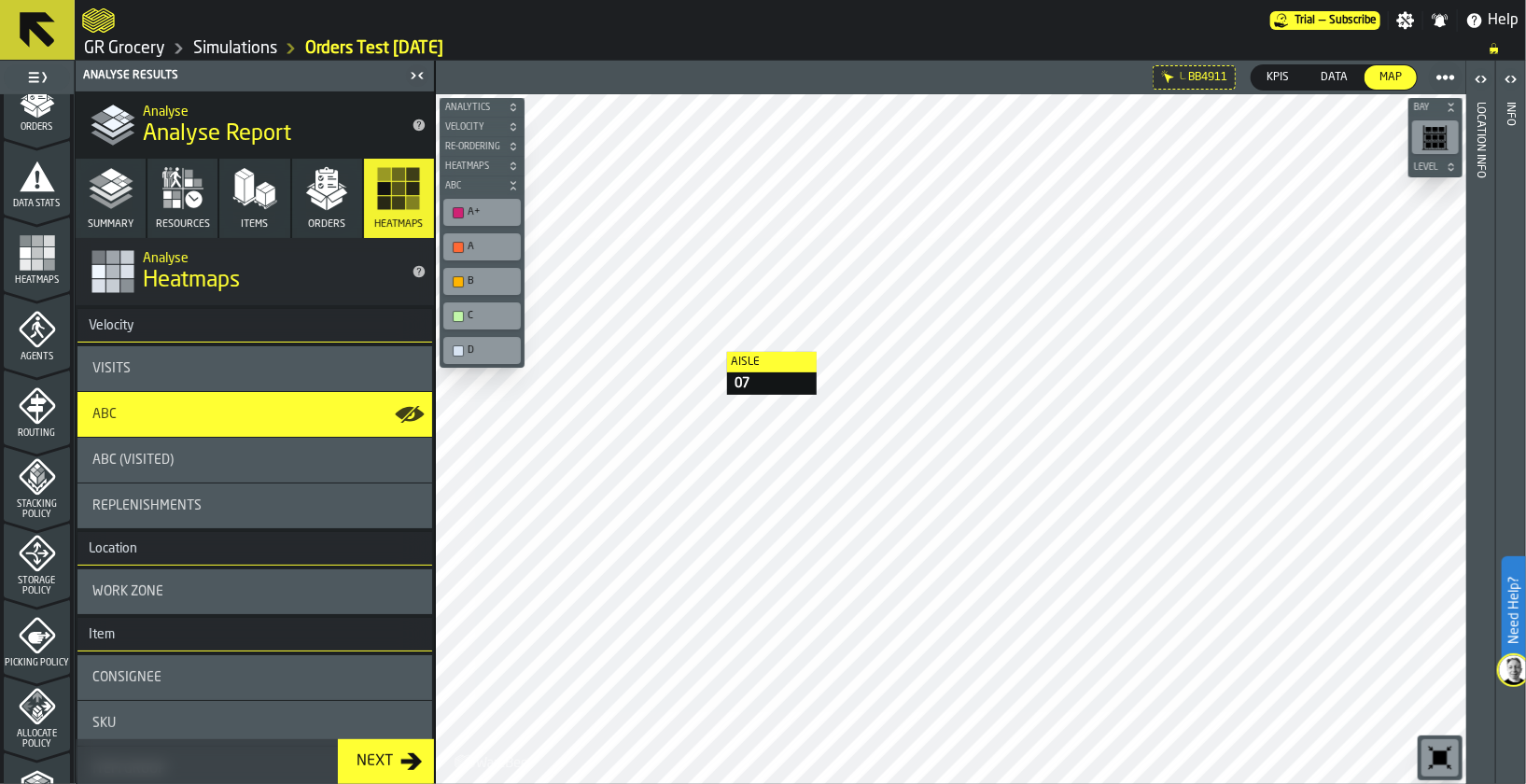
click at [473, 210] on div "A+" at bounding box center [492, 212] width 47 height 12
click at [473, 246] on div "A" at bounding box center [492, 246] width 47 height 12
click at [471, 276] on div "B" at bounding box center [492, 281] width 47 height 12
click at [478, 244] on div "A" at bounding box center [492, 246] width 47 height 12
click at [157, 369] on div "Visits" at bounding box center [255, 368] width 325 height 15
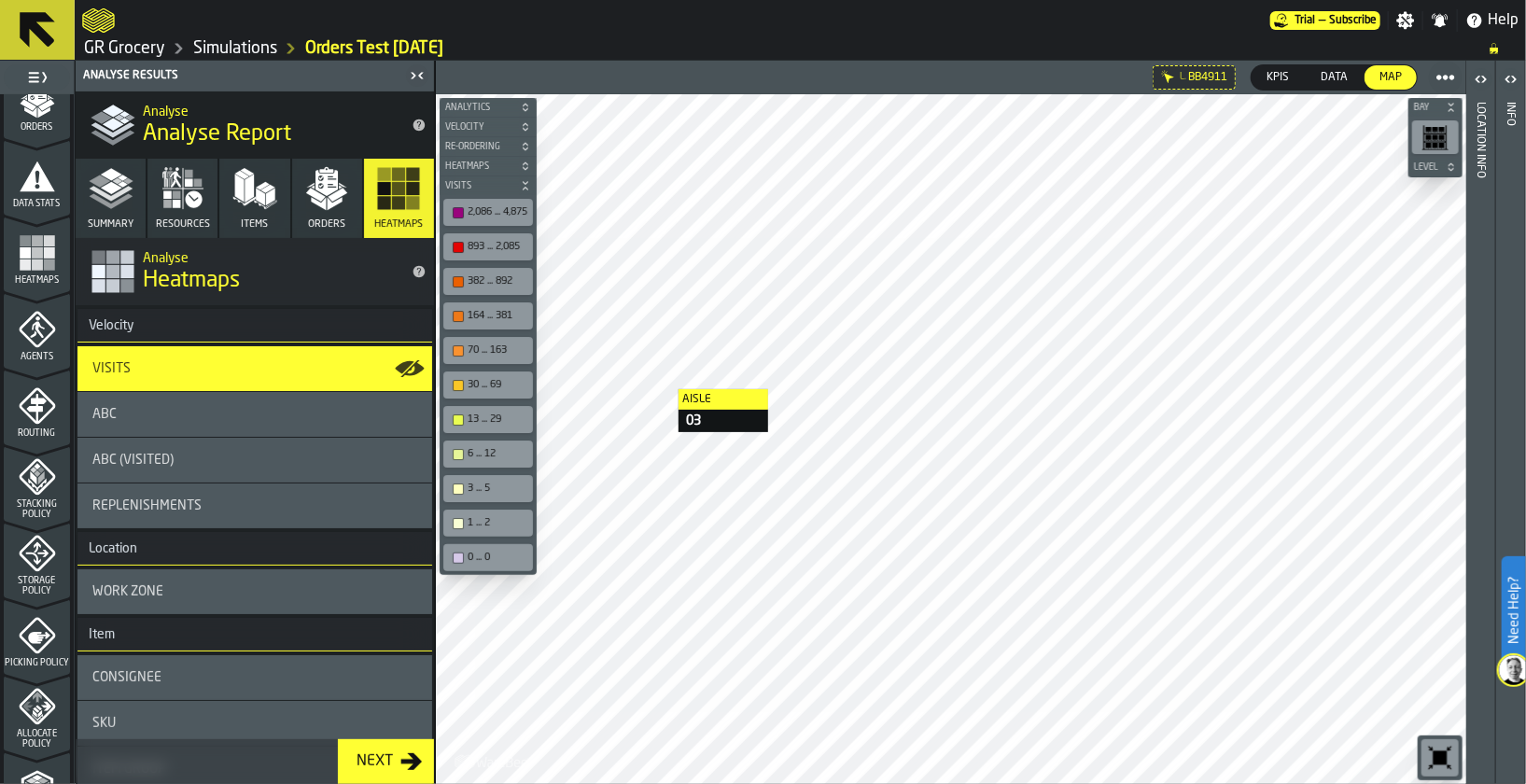
click at [503, 210] on div "2,086 ... 4,875" at bounding box center [497, 212] width 60 height 12
click at [499, 243] on div "893 ... 2,085" at bounding box center [497, 246] width 60 height 12
click at [495, 277] on div "382 ... 892" at bounding box center [497, 281] width 60 height 12
click at [493, 315] on div "164 ... 381" at bounding box center [497, 315] width 60 height 12
click at [493, 341] on div "70 ... 163" at bounding box center [488, 350] width 82 height 20
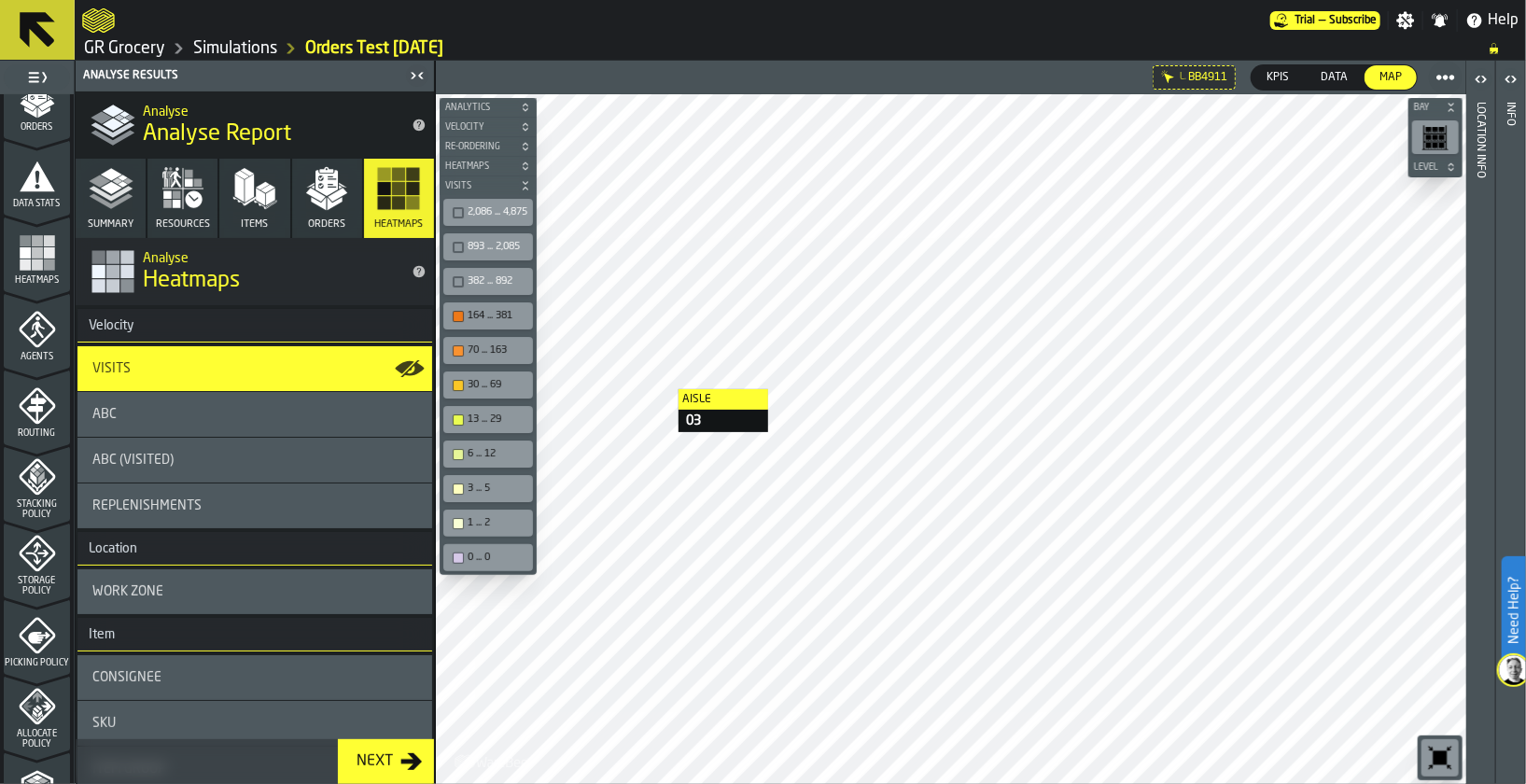
click at [493, 389] on div "30 ... 69" at bounding box center [488, 384] width 82 height 20
click at [493, 420] on div "13 ... 29" at bounding box center [497, 419] width 60 height 12
click at [506, 312] on div "164 ... 381" at bounding box center [497, 315] width 60 height 12
click at [471, 379] on div "30 ... 69" at bounding box center [497, 384] width 60 height 12
click at [499, 451] on div "6 ... 12" at bounding box center [497, 454] width 60 height 12
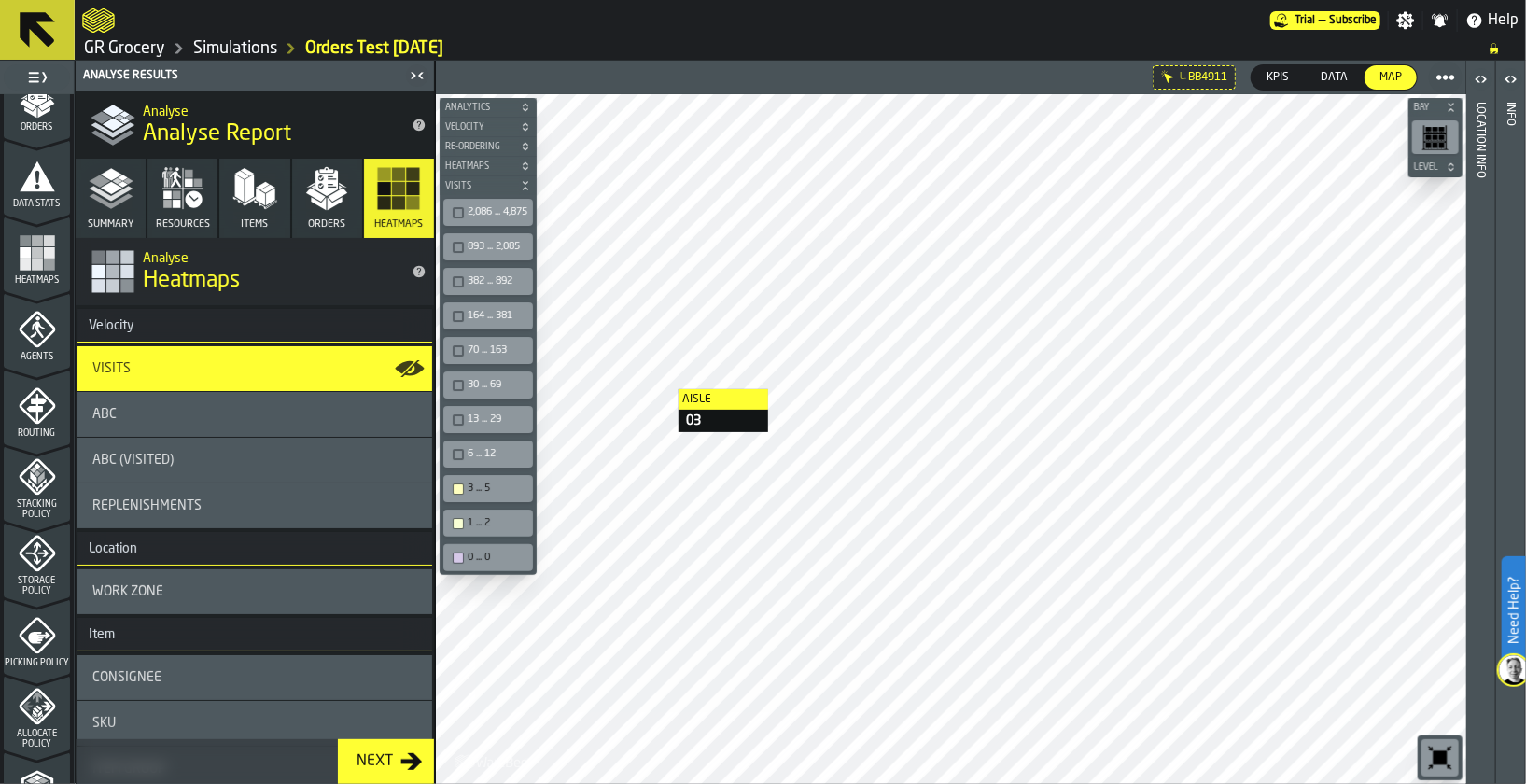
click at [528, 183] on icon "button-" at bounding box center [525, 183] width 5 height 4
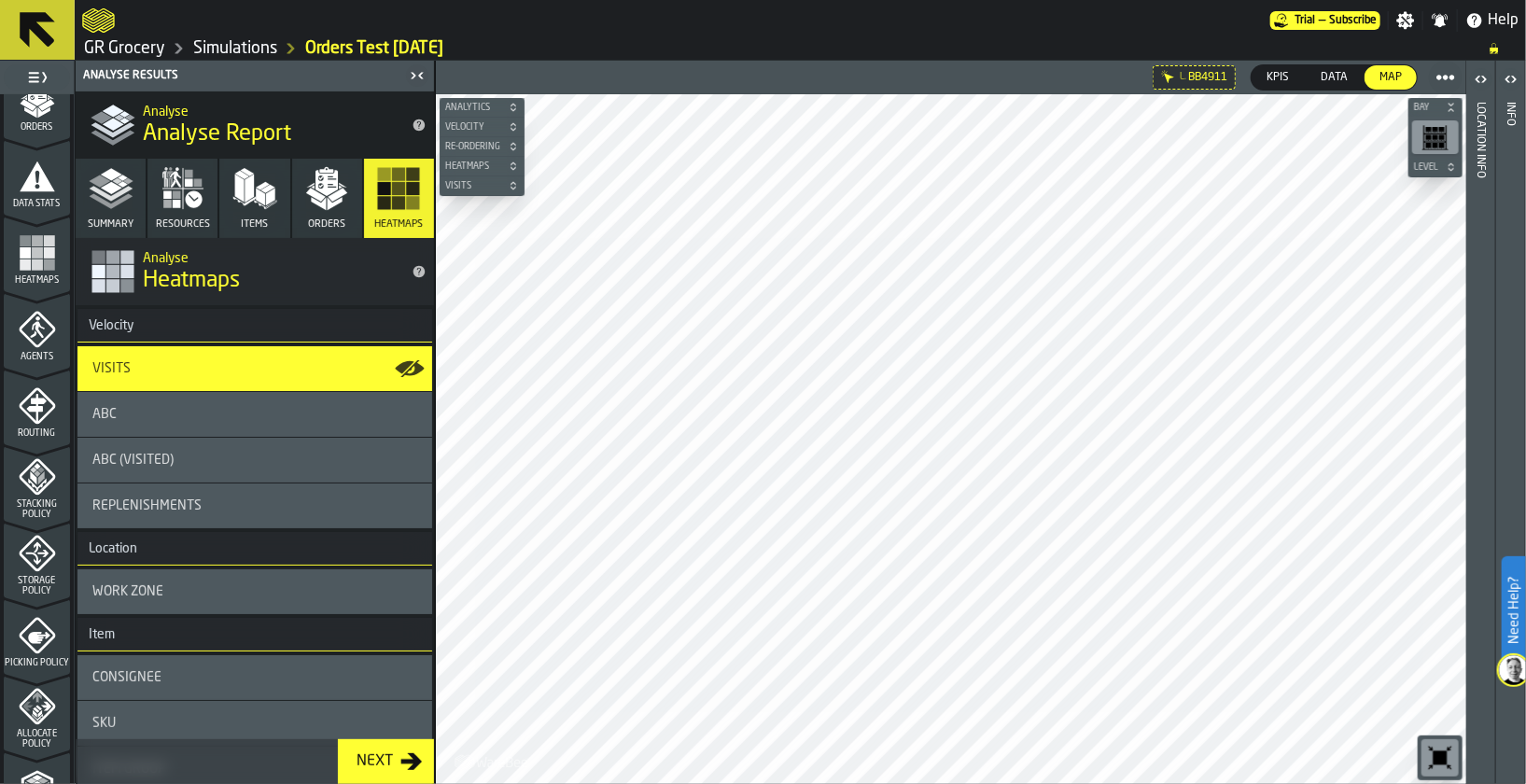
click at [513, 187] on icon "button-" at bounding box center [513, 186] width 11 height 11
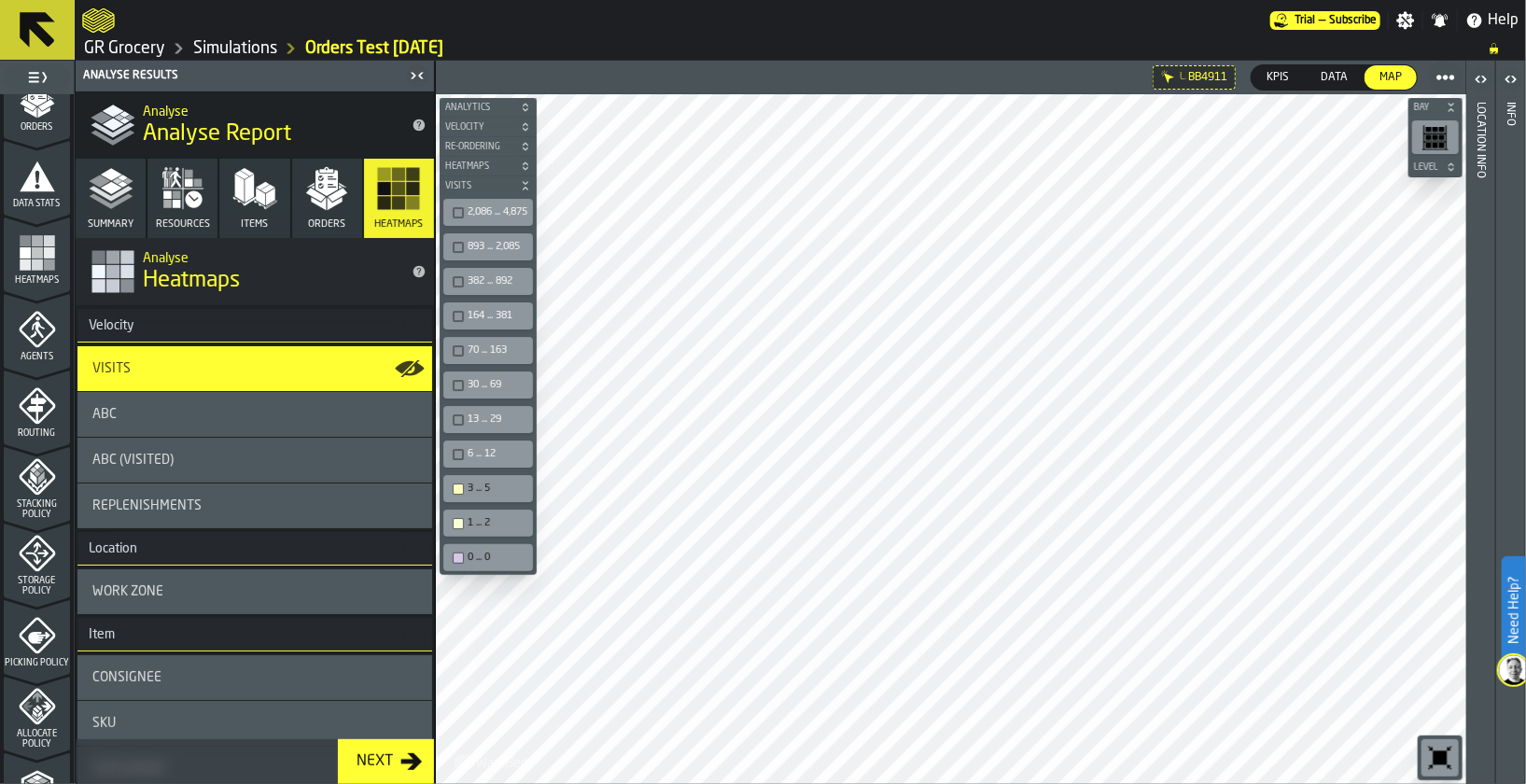
click at [509, 440] on div "6 ... 12" at bounding box center [488, 454] width 90 height 27
click at [475, 422] on div "13 ... 29" at bounding box center [497, 419] width 60 height 12
click at [481, 449] on div "6 ... 12" at bounding box center [497, 454] width 60 height 12
click at [527, 184] on icon "button-" at bounding box center [526, 186] width 11 height 11
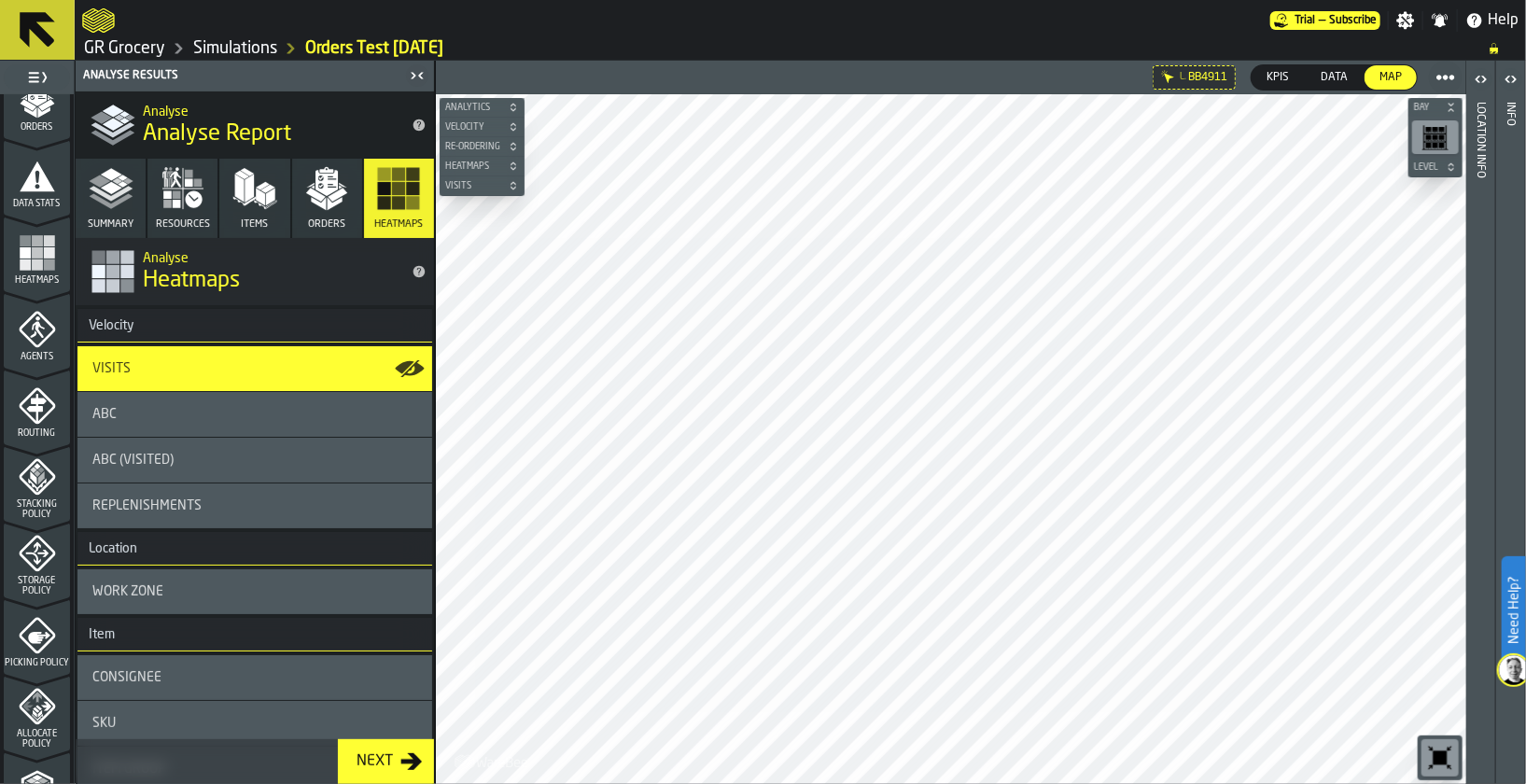
click at [111, 48] on link "GR Grocery" at bounding box center [125, 48] width 81 height 21
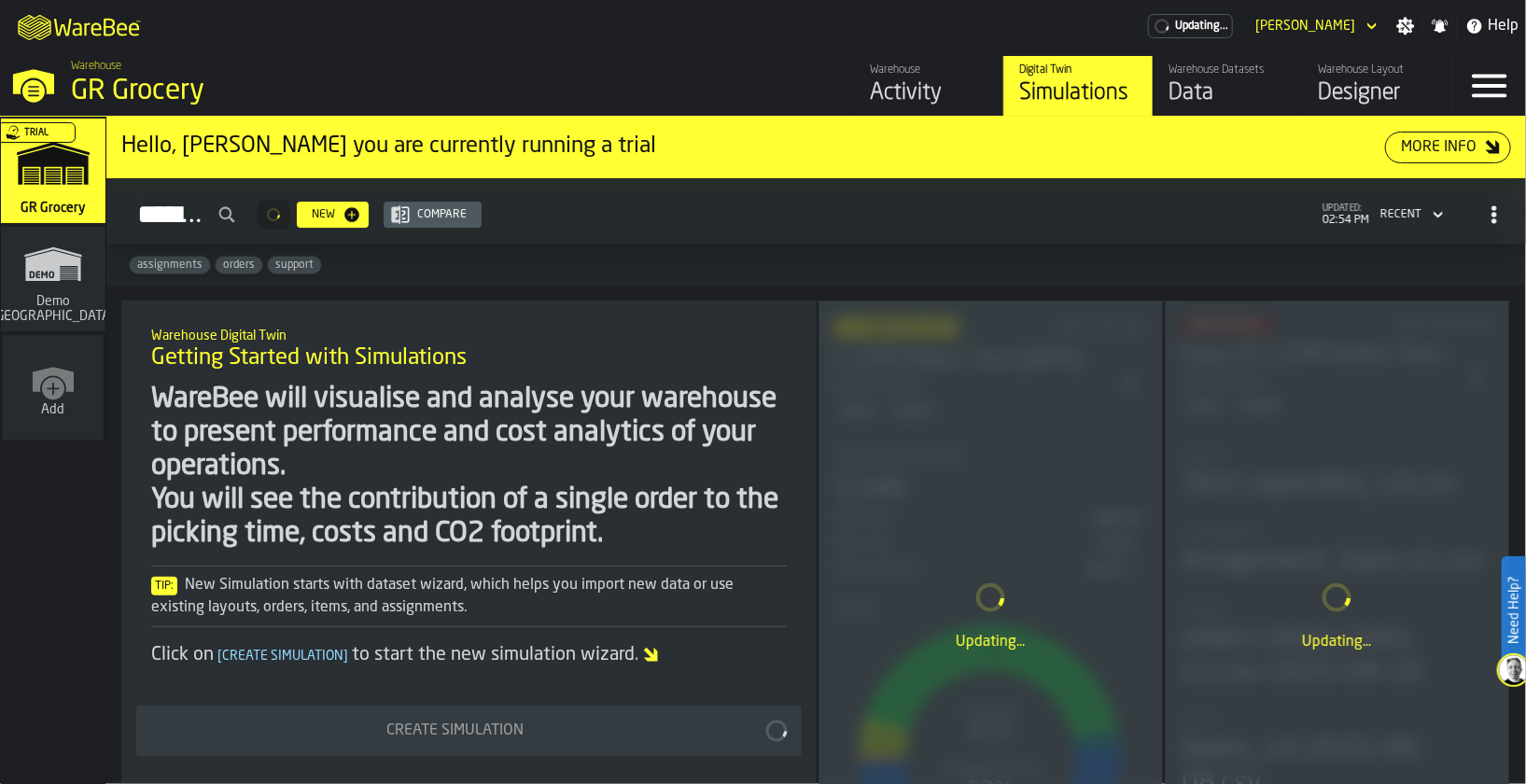
click at [1227, 79] on div "Data" at bounding box center [1227, 94] width 118 height 30
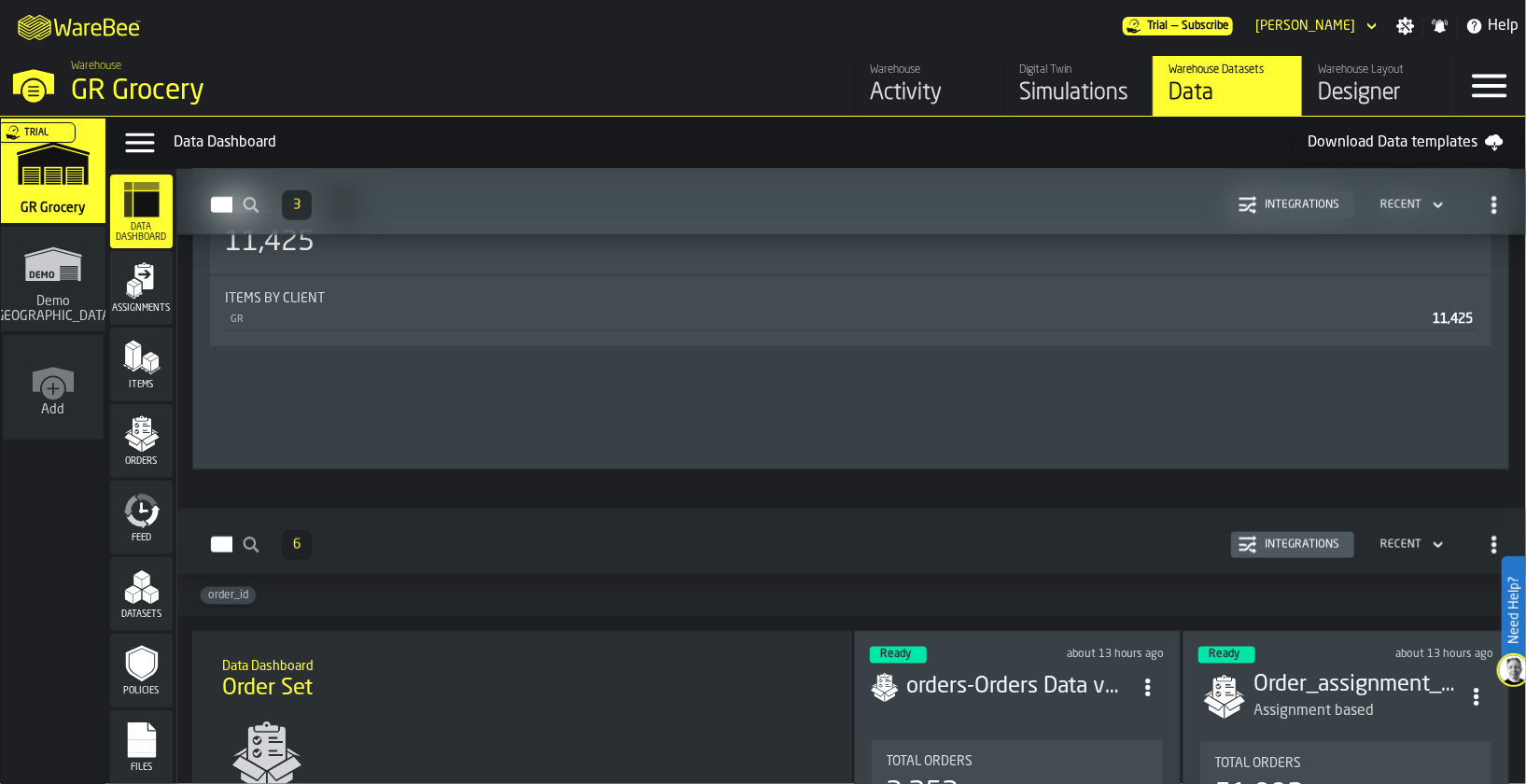
scroll to position [1426, 0]
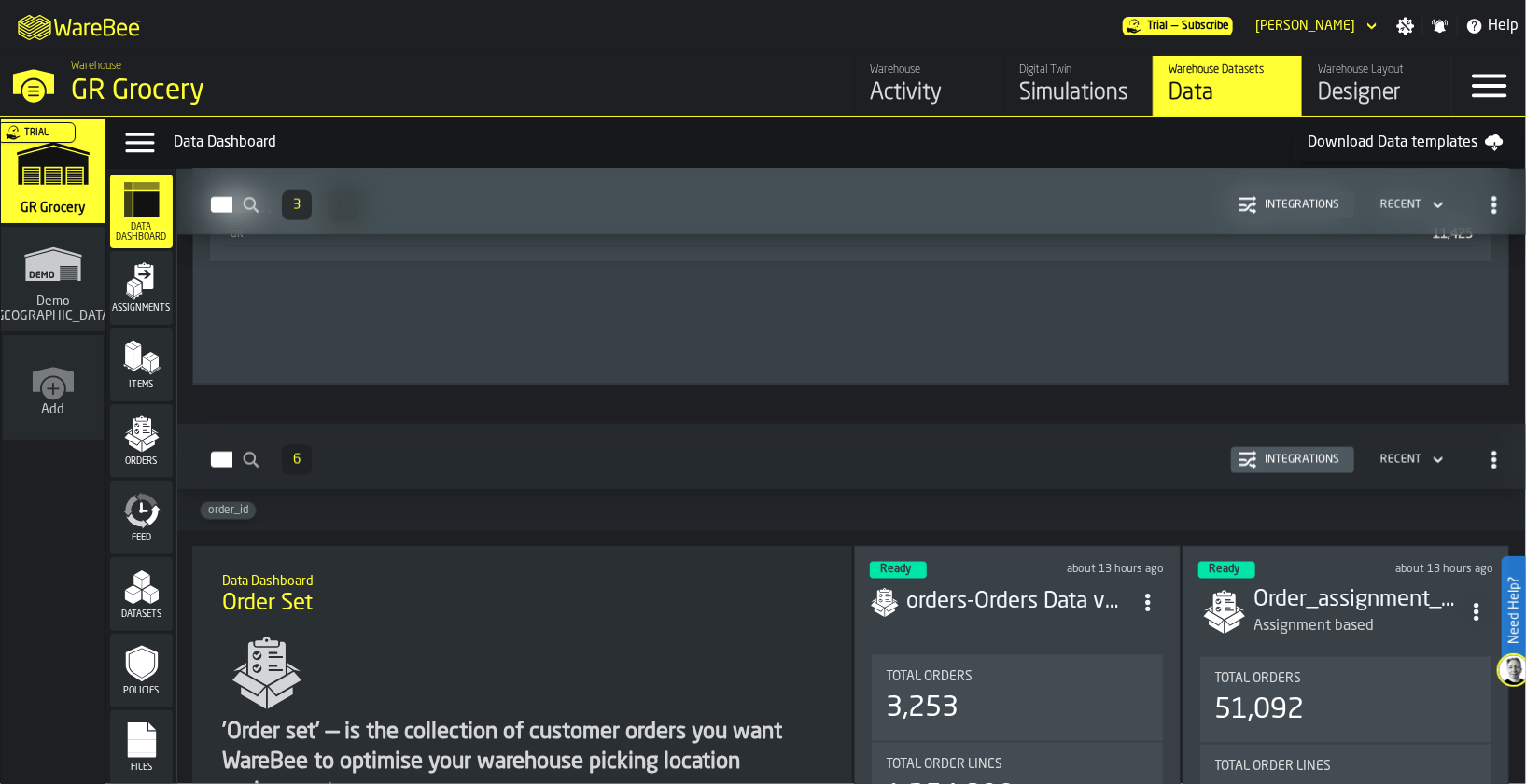
click at [117, 752] on div "Files" at bounding box center [141, 747] width 63 height 51
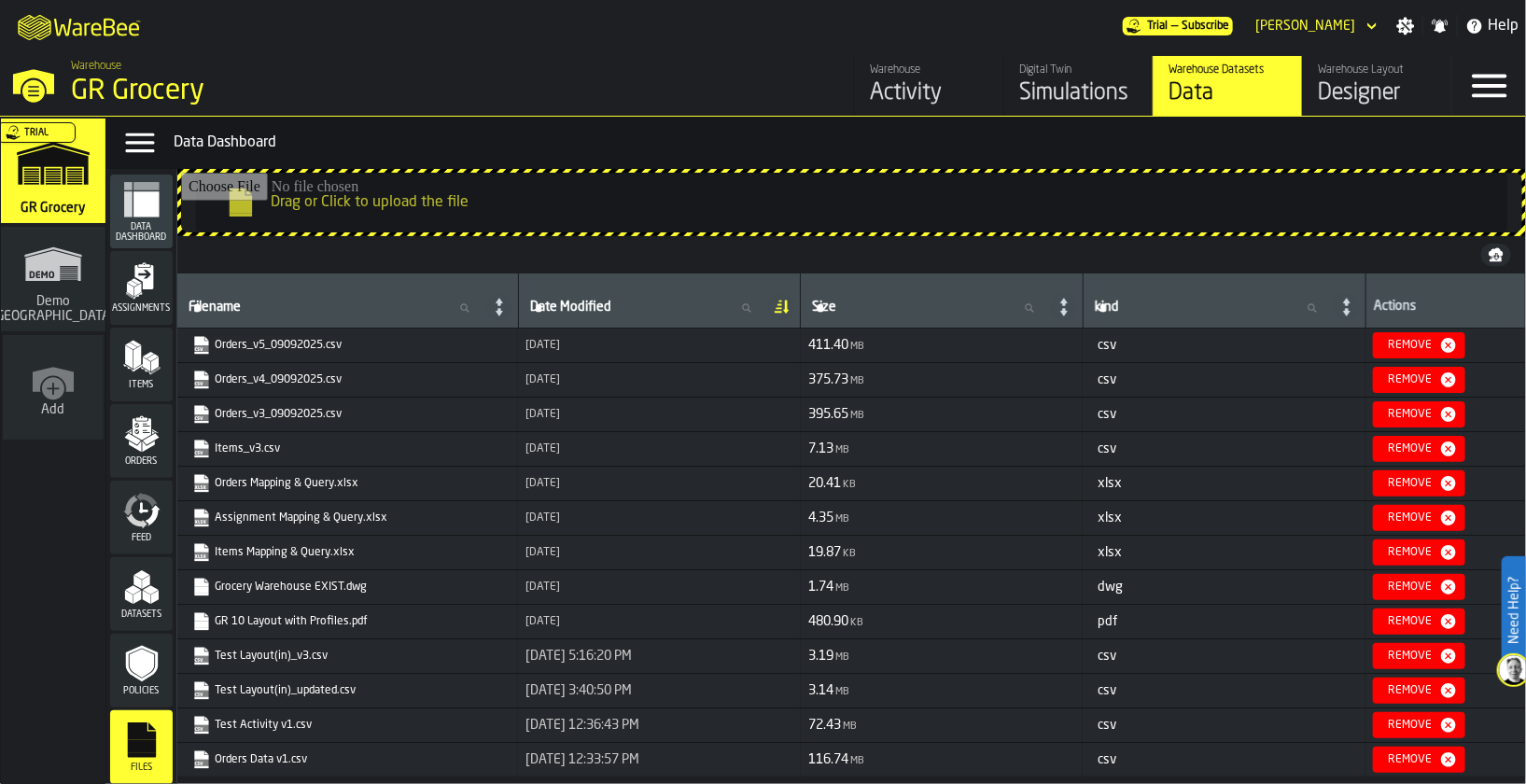
click at [548, 175] on input "Drag or Click to upload the file" at bounding box center [852, 202] width 1341 height 60
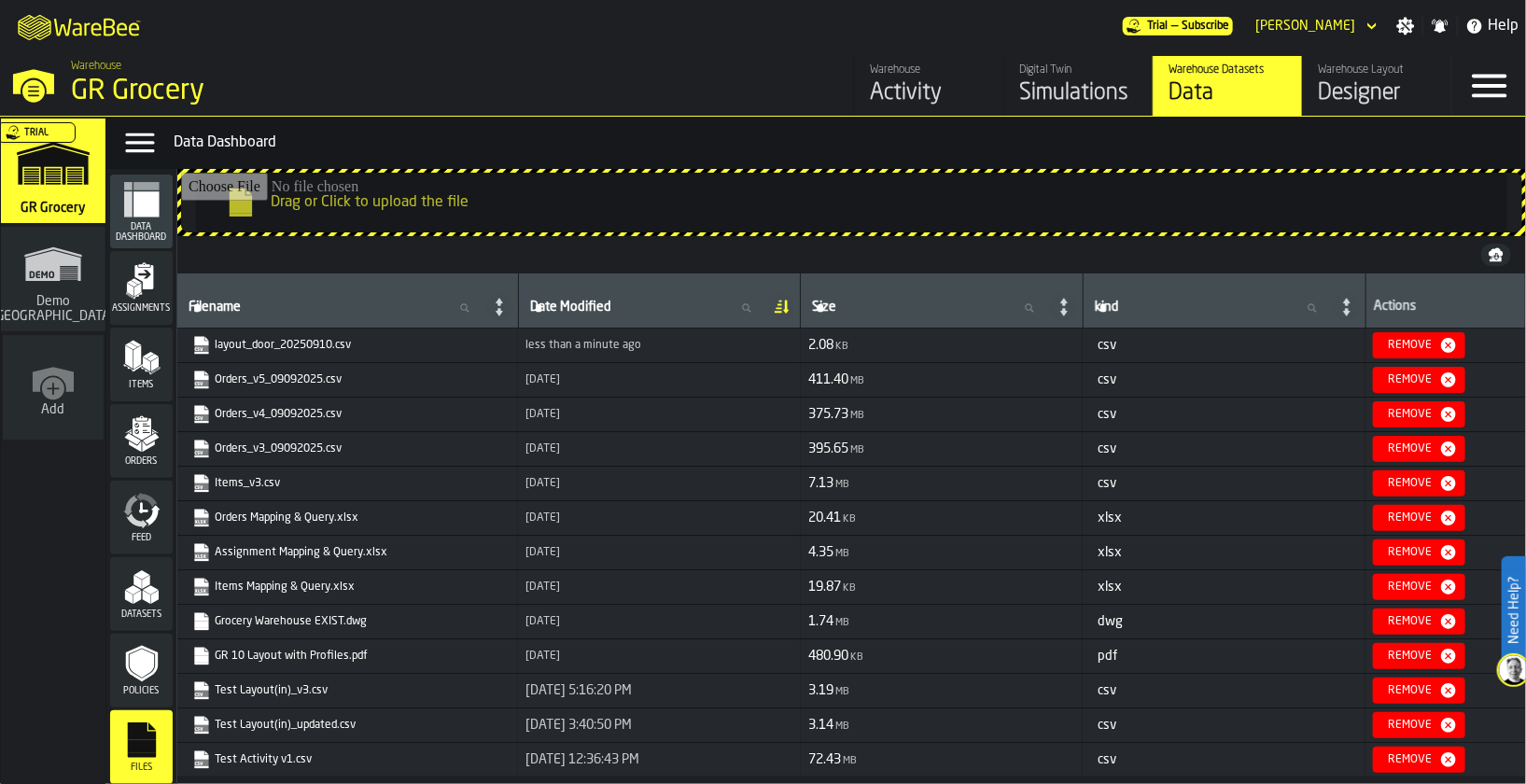
click at [469, 222] on input "Drag or Click to upload the file" at bounding box center [852, 202] width 1341 height 60
